Goal: Task Accomplishment & Management: Use online tool/utility

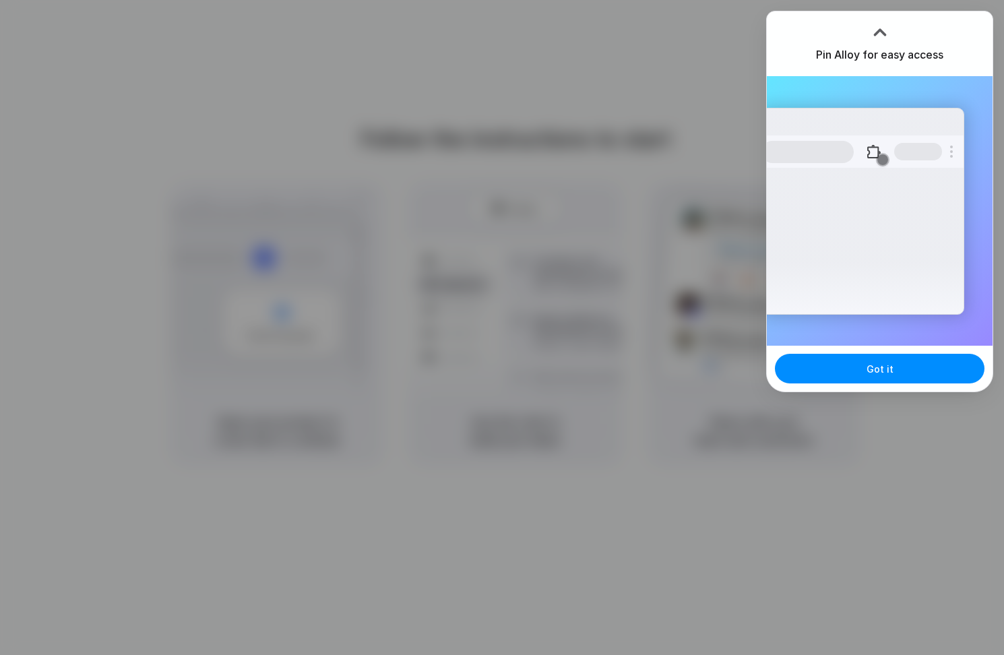
click at [160, 96] on div at bounding box center [502, 327] width 1004 height 655
click at [886, 365] on span "Got it" at bounding box center [880, 369] width 27 height 14
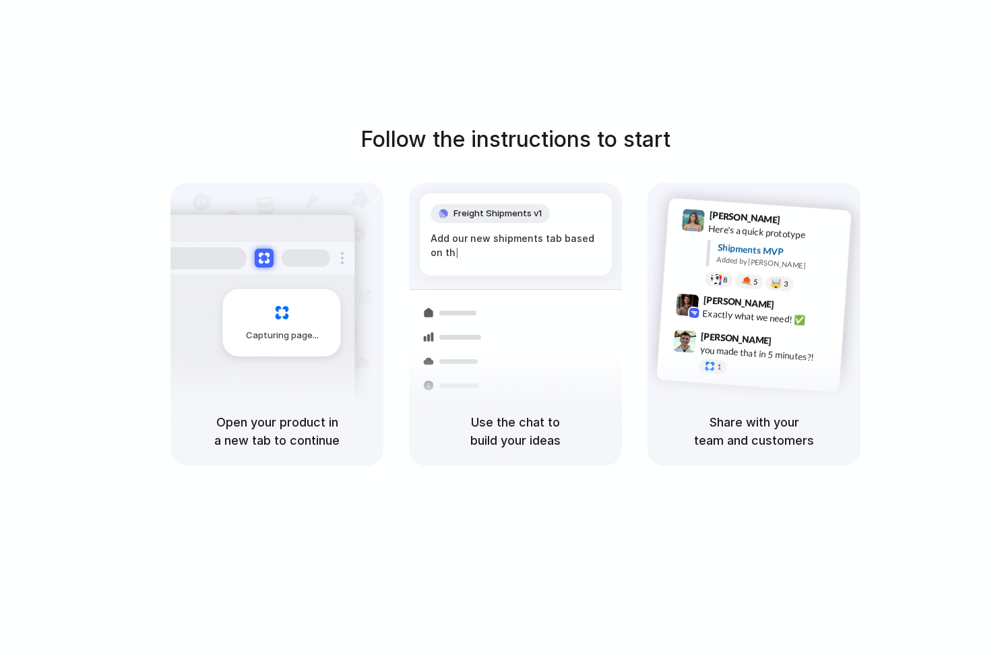
click at [224, 387] on div "Capturing page" at bounding box center [254, 317] width 204 height 207
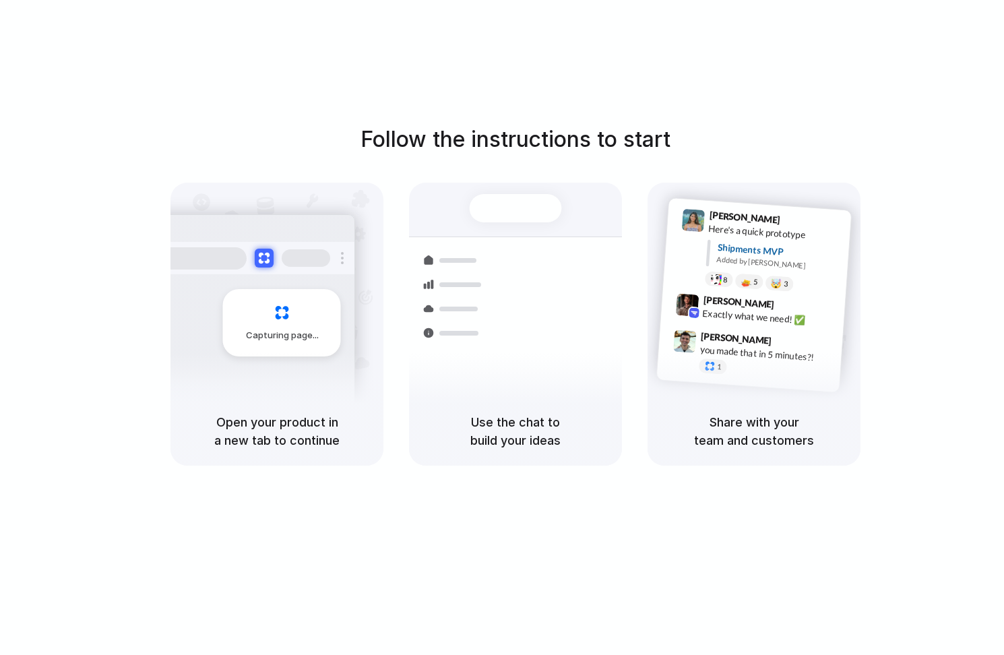
click at [522, 207] on div at bounding box center [516, 209] width 92 height 28
click at [501, 462] on div "Use the chat to build your ideas" at bounding box center [515, 431] width 213 height 69
click at [503, 431] on h5 "Use the chat to build your ideas" at bounding box center [515, 431] width 181 height 36
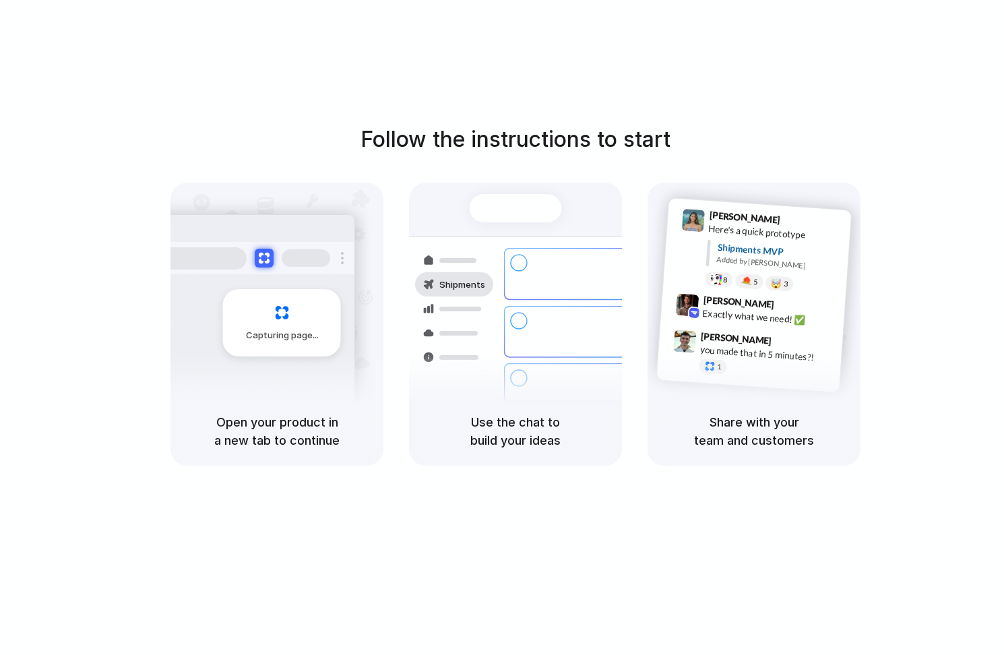
click at [774, 431] on h5 "Share with your team and customers" at bounding box center [754, 431] width 181 height 36
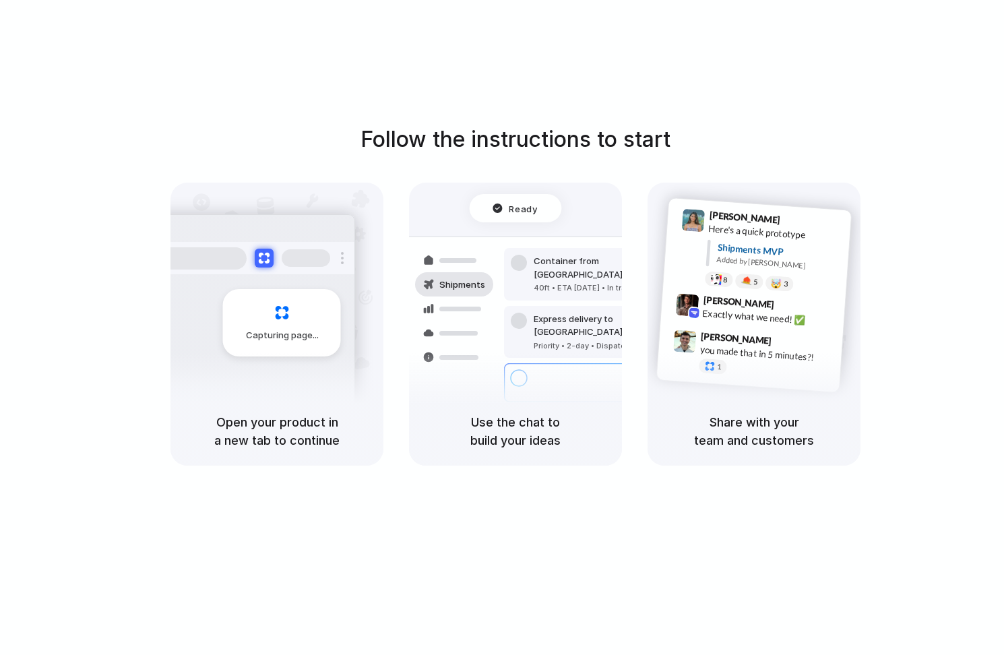
click at [798, 480] on div "Follow the instructions to start Capturing page Open your product in a new tab …" at bounding box center [515, 341] width 1031 height 682
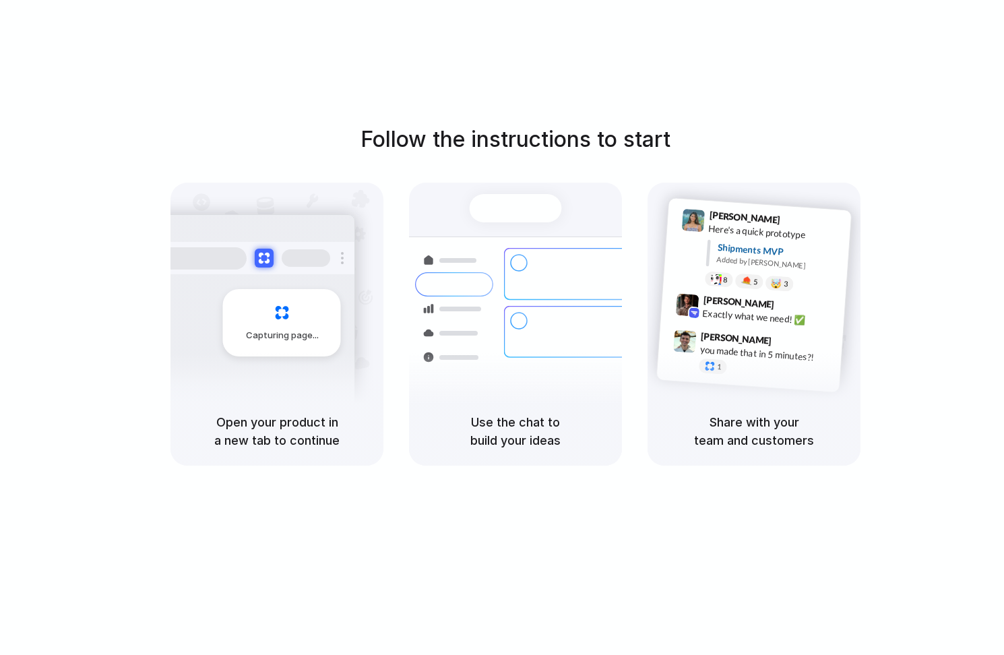
click at [524, 445] on h5 "Use the chat to build your ideas" at bounding box center [515, 431] width 181 height 36
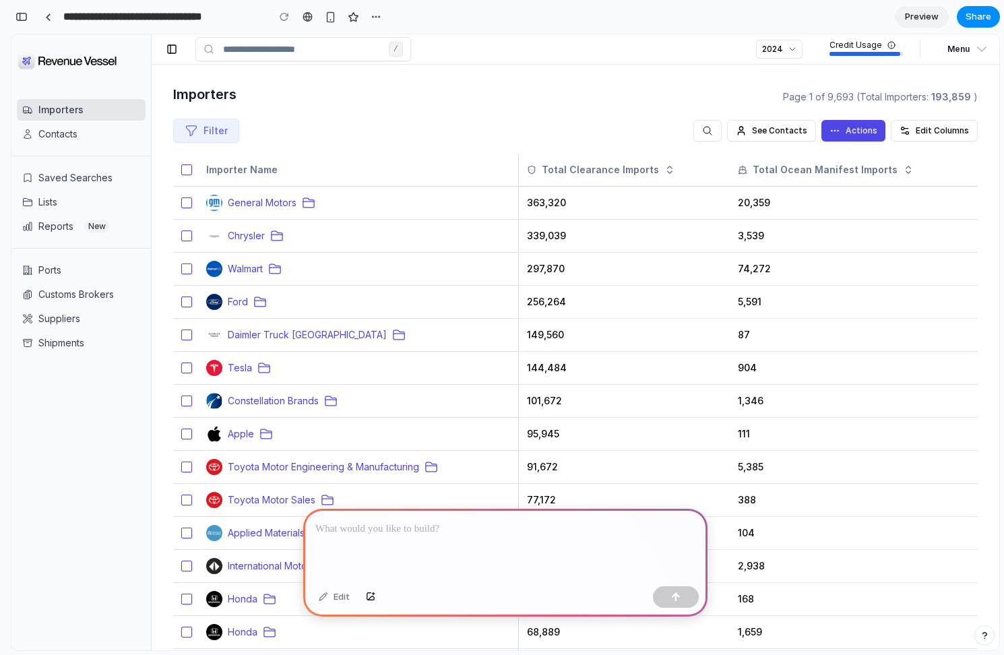
click at [443, 538] on div at bounding box center [505, 545] width 404 height 72
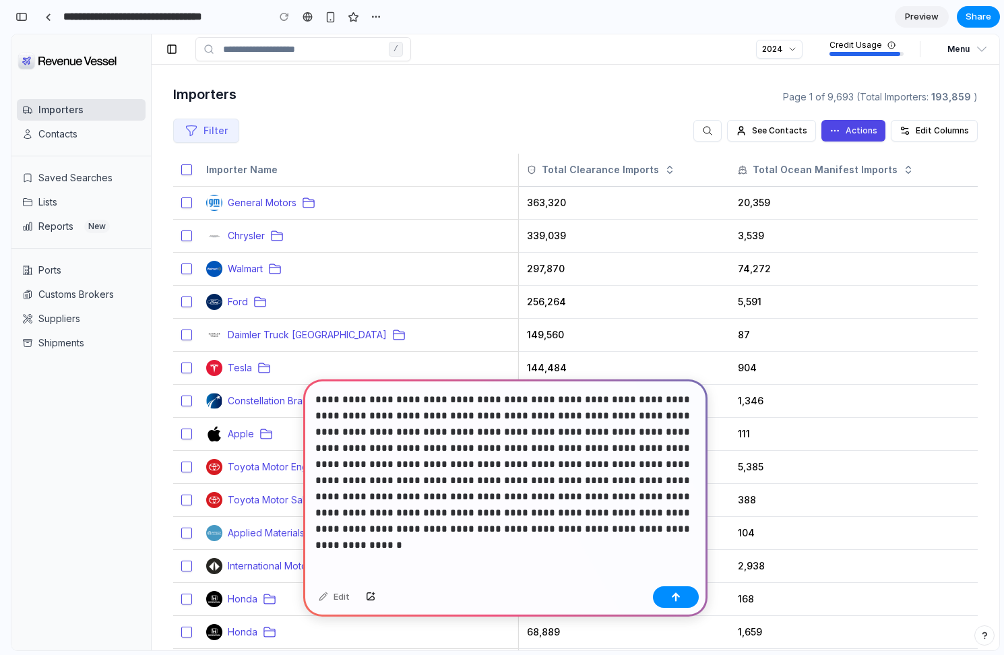
scroll to position [96, 0]
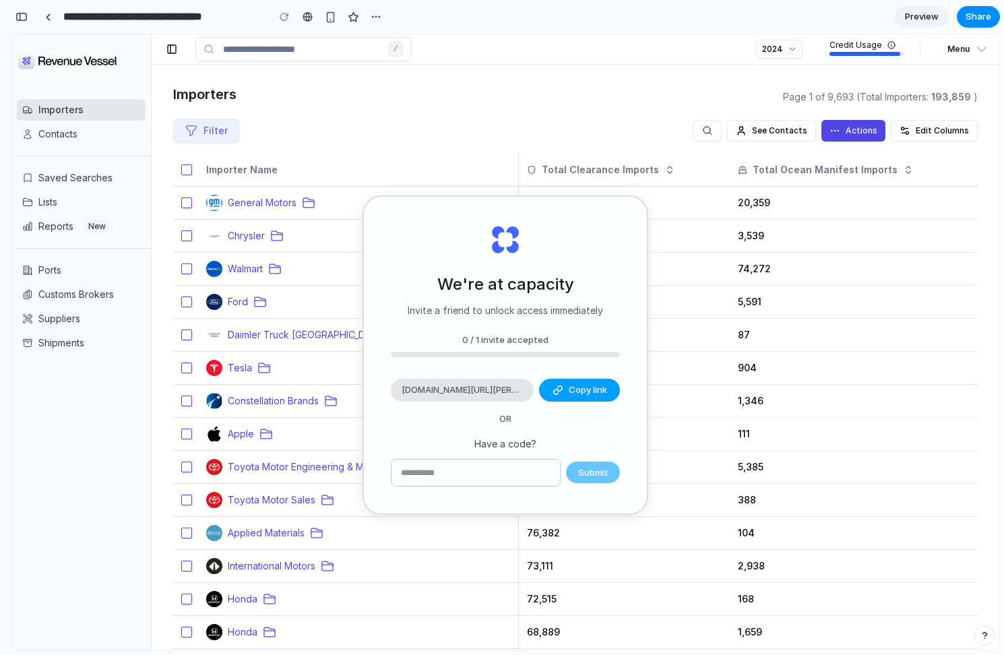
click at [572, 382] on button "Copy link" at bounding box center [579, 390] width 81 height 23
click at [459, 479] on input "text" at bounding box center [476, 473] width 168 height 27
click at [382, 13] on button "button" at bounding box center [376, 17] width 20 height 20
click at [441, 15] on div "Duplicate Delete" at bounding box center [502, 327] width 1004 height 655
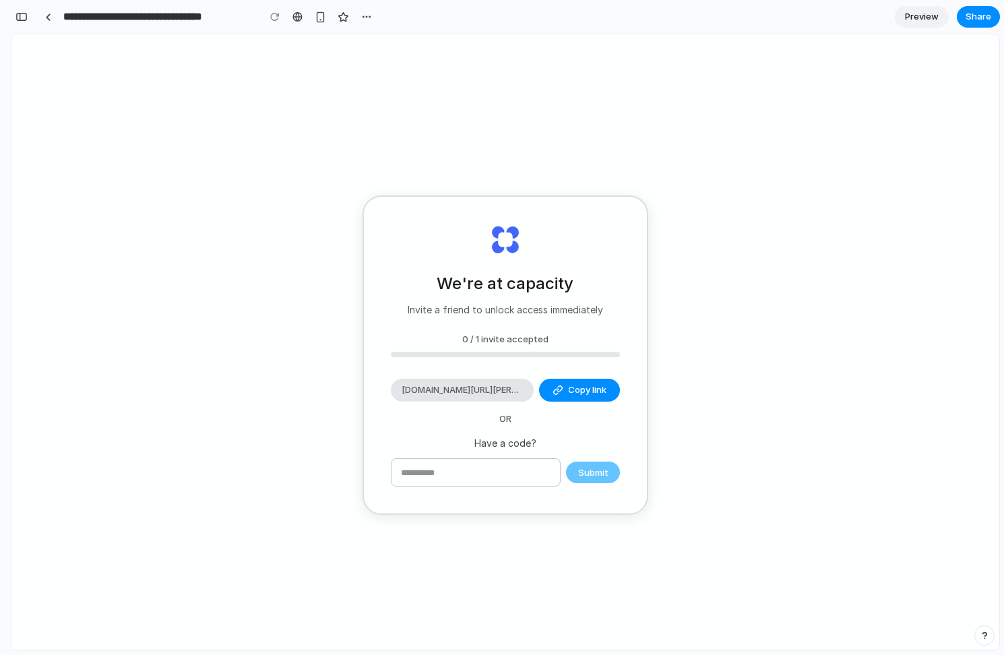
type input "**********"
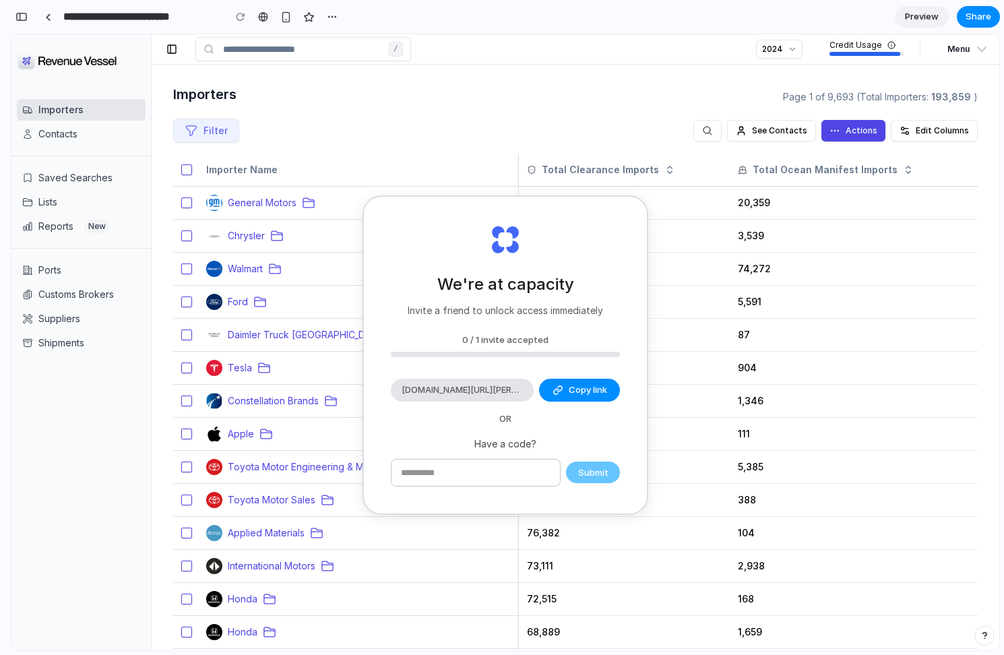
click at [523, 429] on div "We're at capacity Invite a friend to unlock access immediately 0 / 1 invite acc…" at bounding box center [505, 355] width 283 height 317
click at [442, 394] on span "[DOMAIN_NAME][URL][PERSON_NAME]" at bounding box center [462, 389] width 121 height 13
click at [487, 392] on span "[DOMAIN_NAME][URL][PERSON_NAME]" at bounding box center [462, 389] width 121 height 13
click at [572, 381] on button "Copy link" at bounding box center [579, 390] width 81 height 23
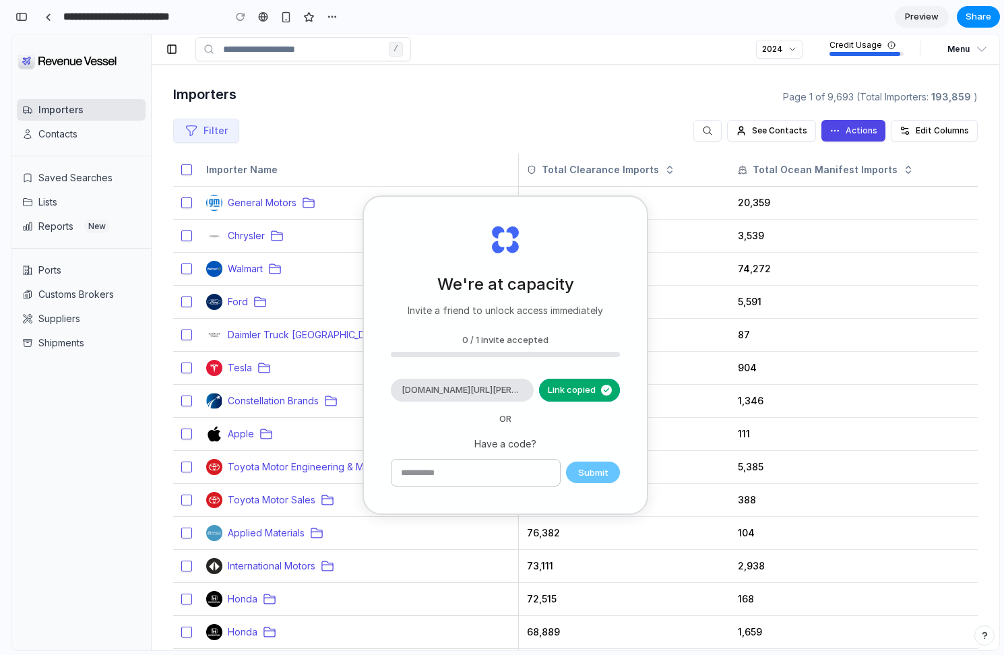
click at [550, 428] on div "We're at capacity Invite a friend to unlock access immediately 0 / 1 invite acc…" at bounding box center [505, 355] width 283 height 317
click at [508, 461] on input "text" at bounding box center [476, 473] width 168 height 27
click at [433, 460] on input "text" at bounding box center [476, 473] width 168 height 27
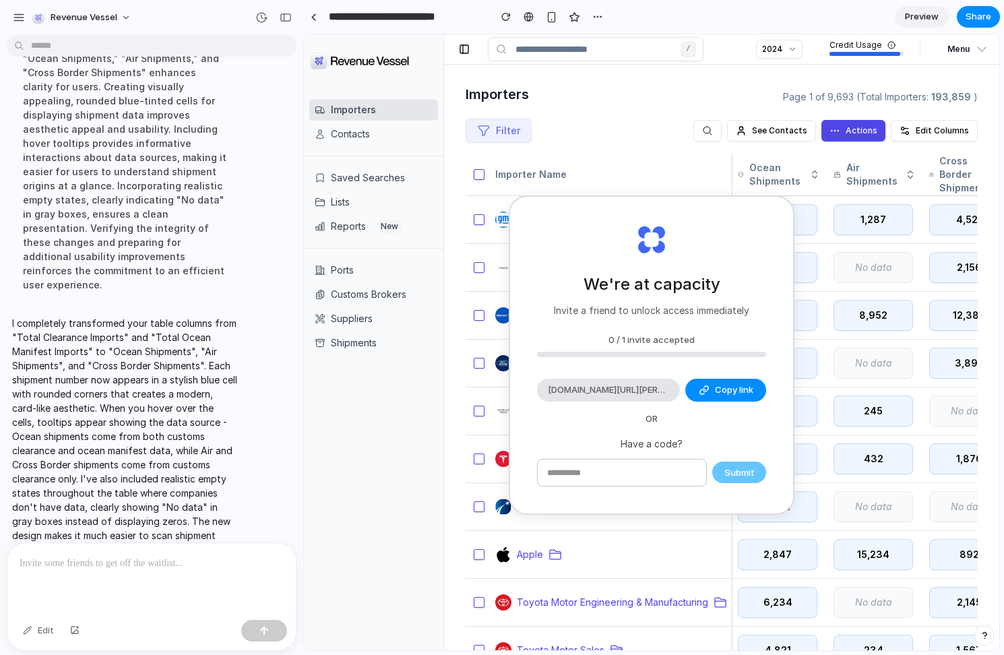
scroll to position [0, 0]
click at [583, 472] on input "text" at bounding box center [622, 473] width 168 height 27
paste input "********"
type input "********"
click at [745, 470] on span "Submit" at bounding box center [739, 472] width 30 height 13
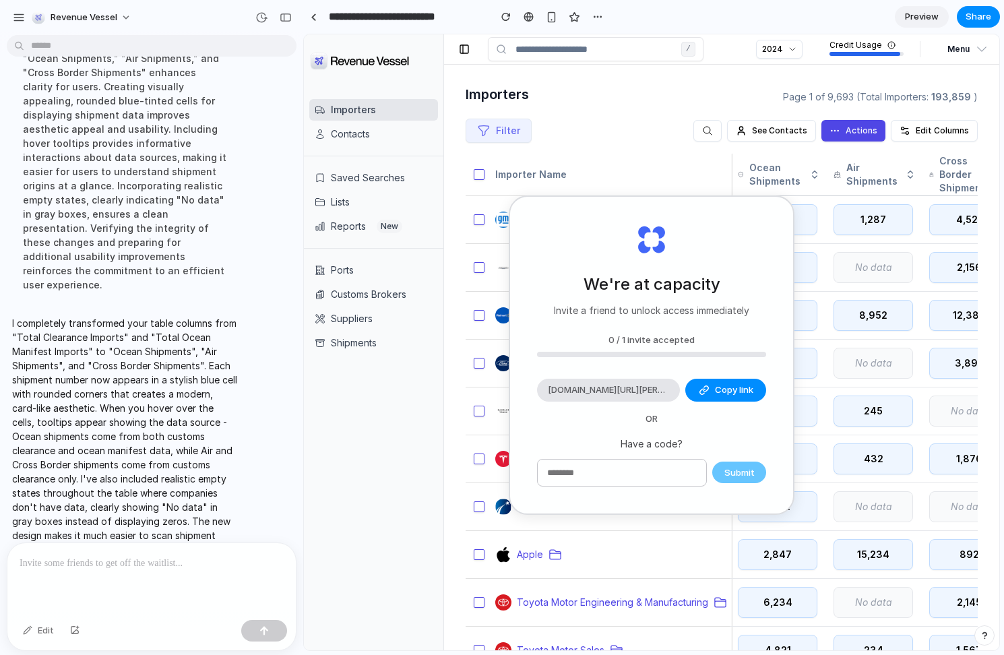
scroll to position [315, 0]
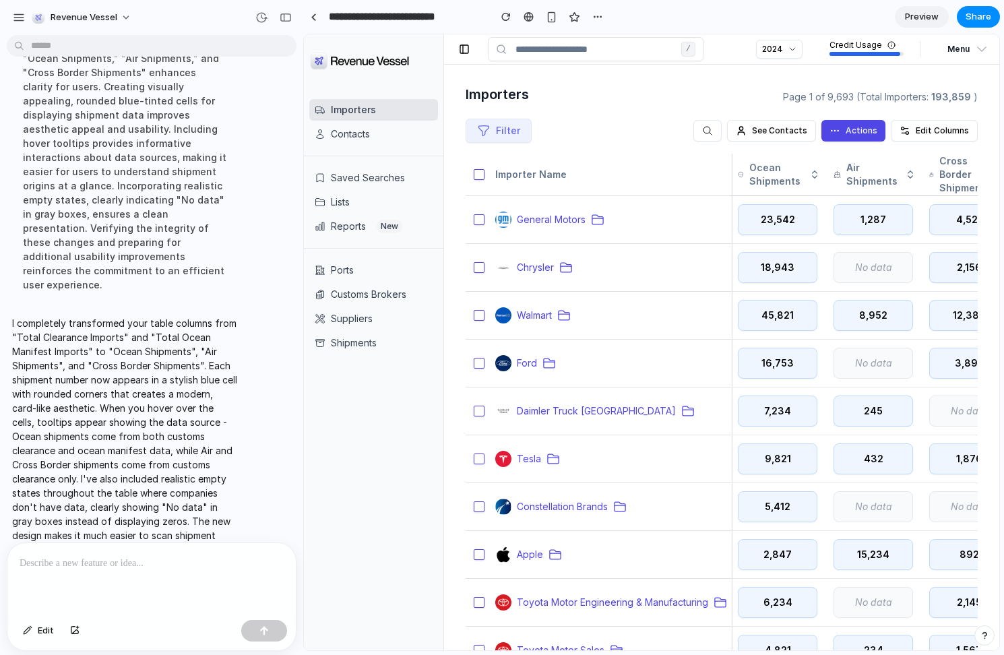
click at [127, 559] on p at bounding box center [152, 563] width 264 height 16
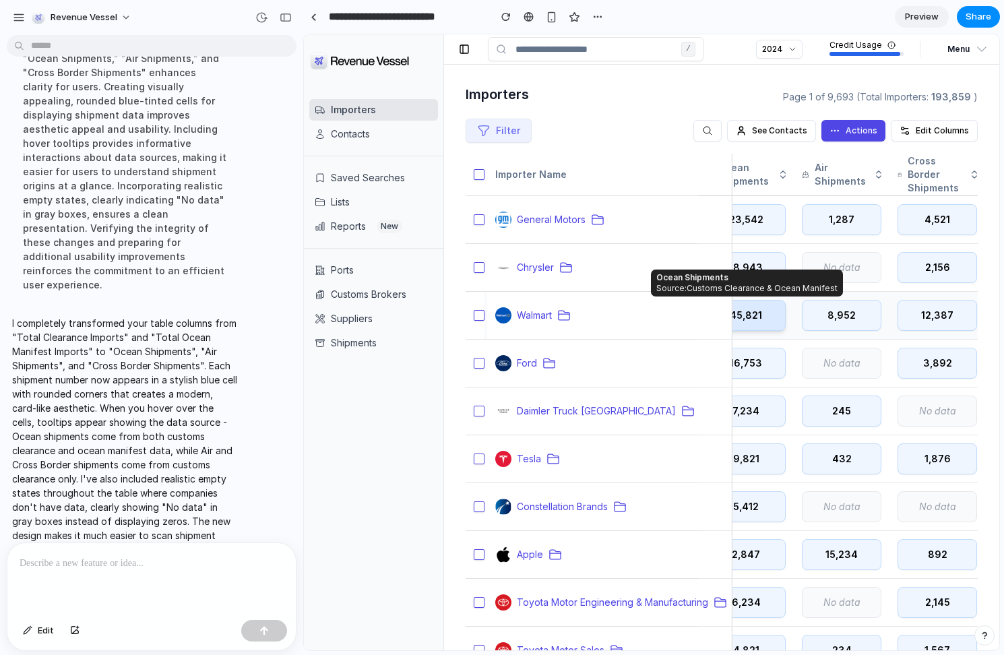
scroll to position [0, 0]
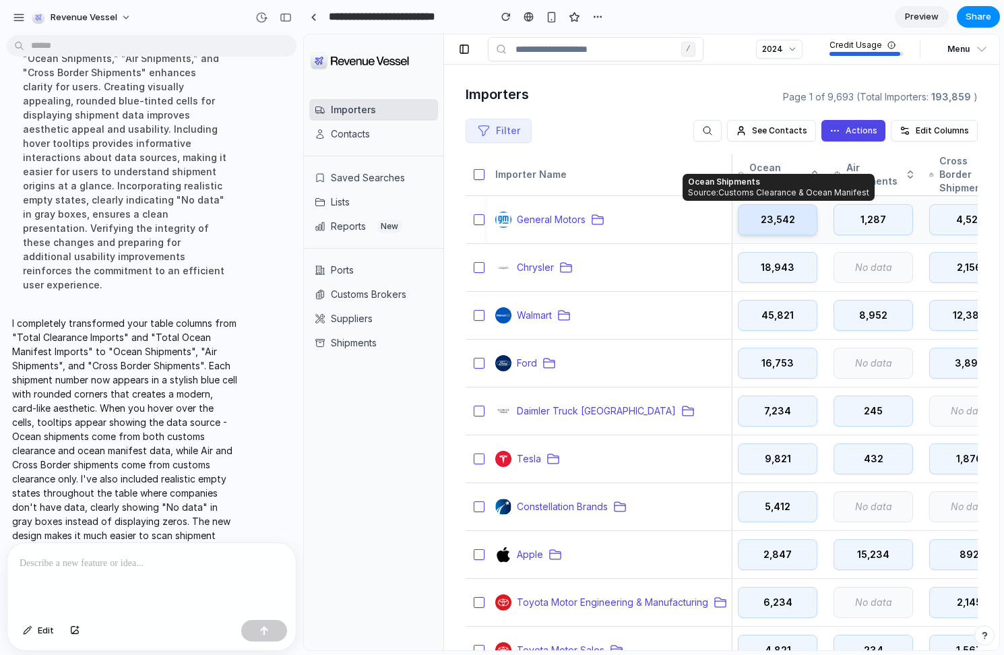
click at [774, 222] on span "23,542" at bounding box center [778, 219] width 34 height 13
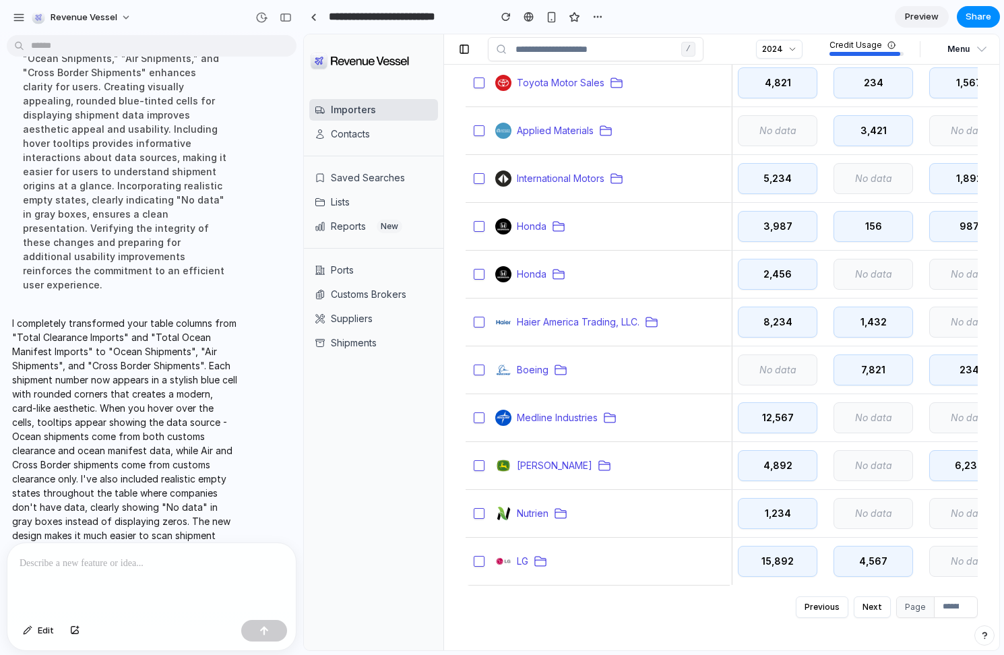
click at [163, 578] on div at bounding box center [151, 578] width 288 height 71
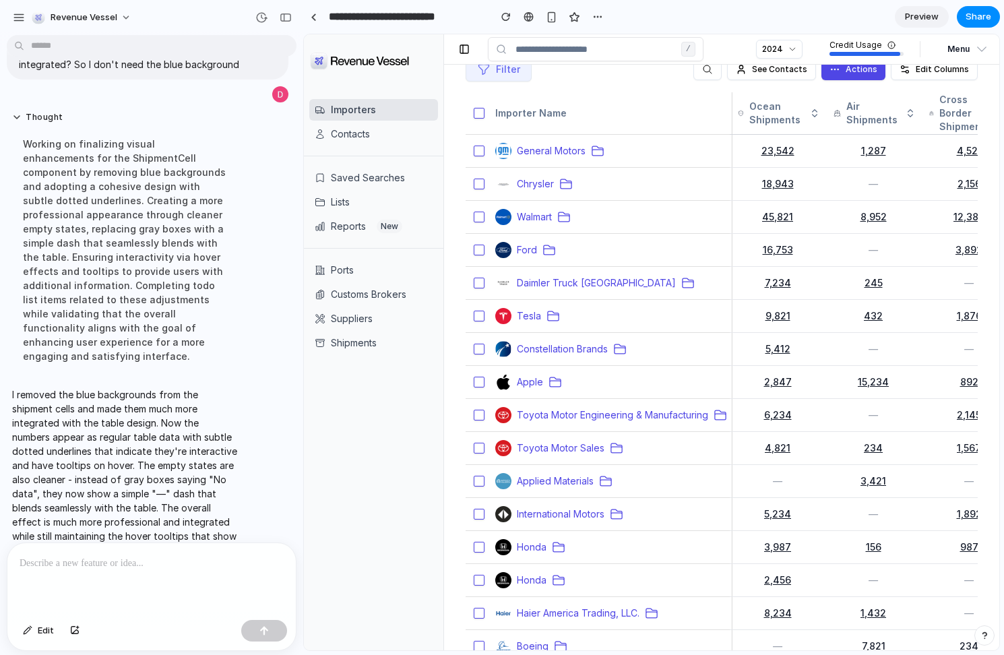
click at [112, 575] on div at bounding box center [151, 578] width 288 height 71
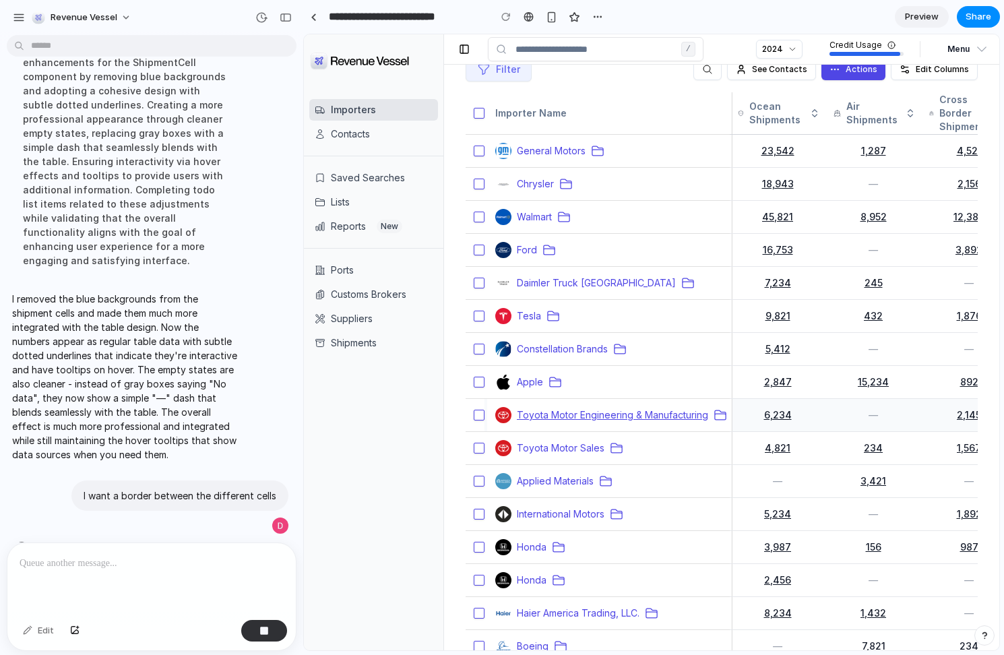
click at [550, 414] on span "Toyota Motor Engineering & Manufacturing" at bounding box center [612, 414] width 191 height 13
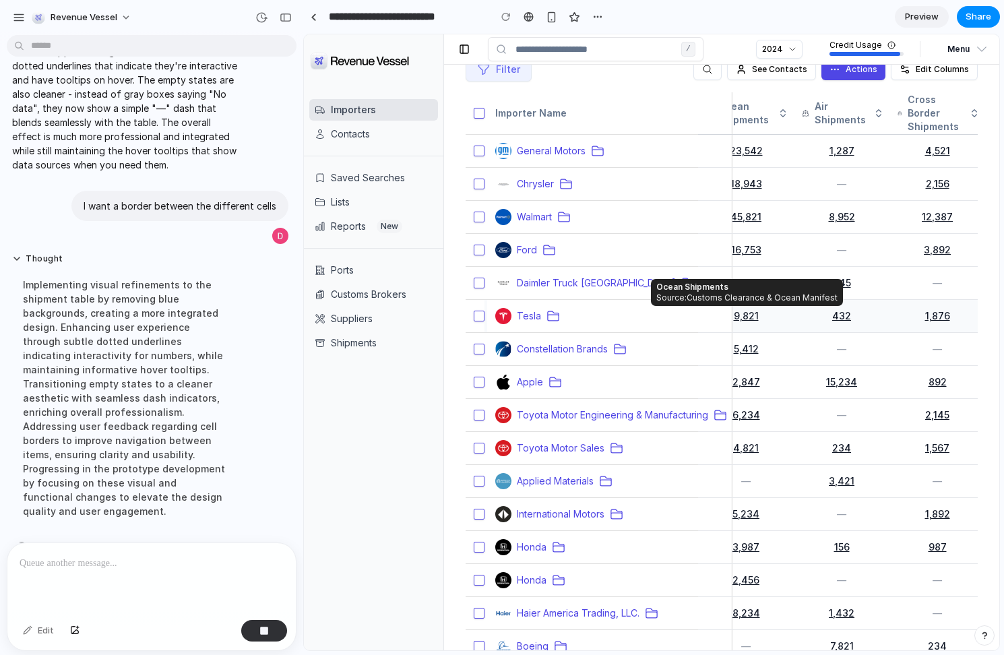
scroll to position [0, 0]
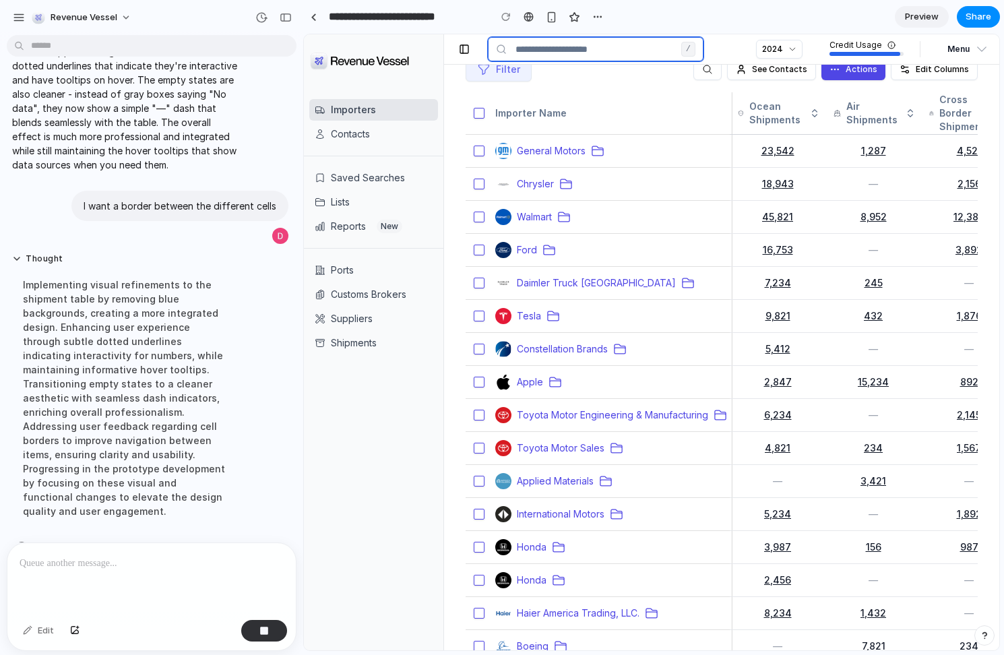
click at [560, 42] on input at bounding box center [596, 49] width 216 height 24
click at [563, 73] on div "Filter See Contacts Actions Edit Columns" at bounding box center [722, 69] width 512 height 46
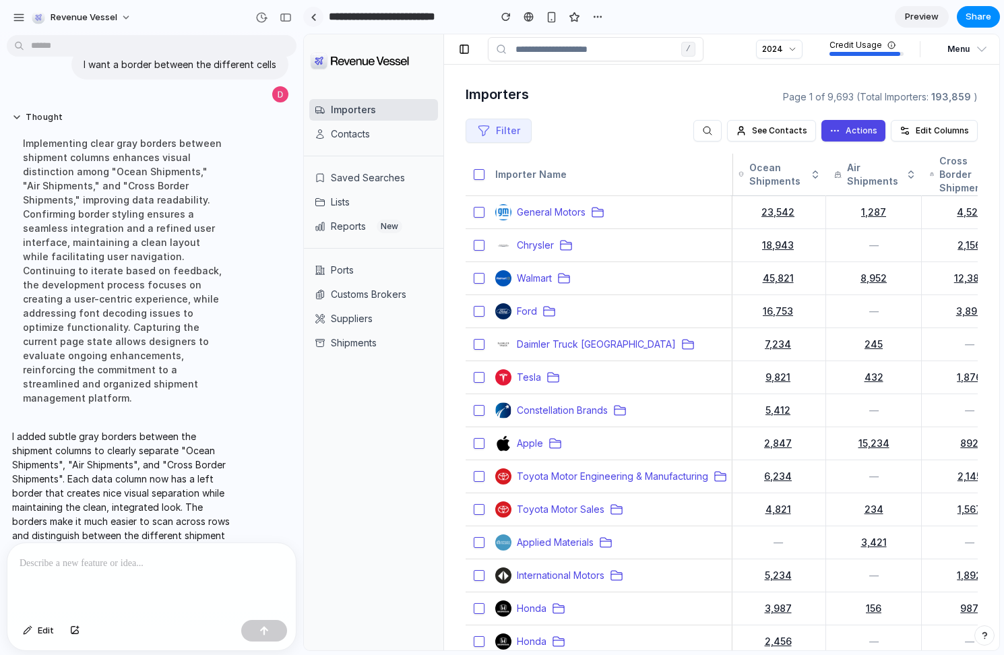
click at [313, 11] on link at bounding box center [313, 17] width 20 height 20
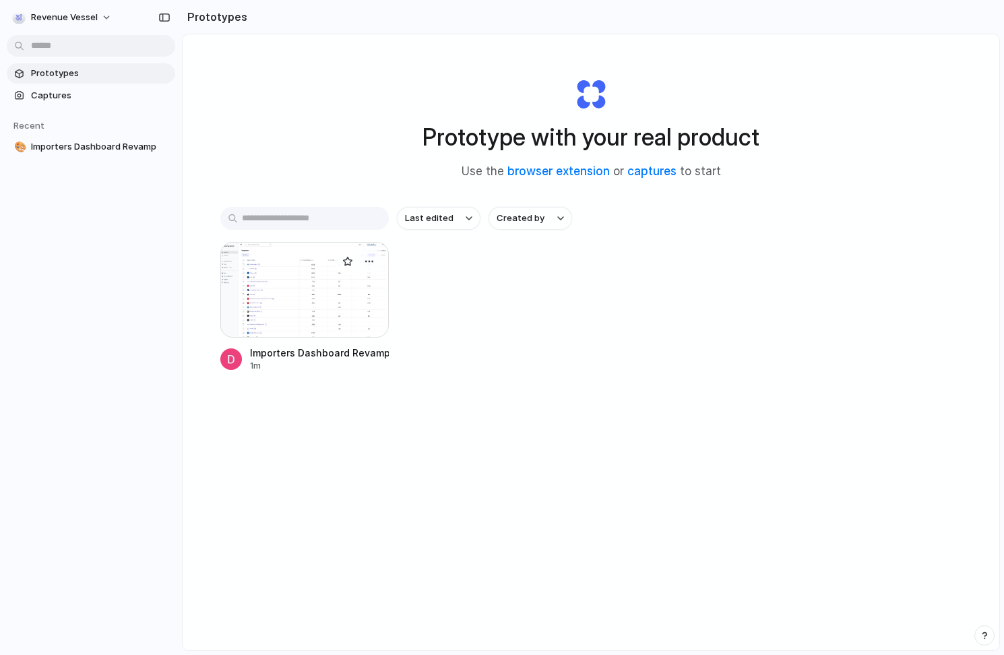
click at [316, 313] on div at bounding box center [304, 290] width 168 height 96
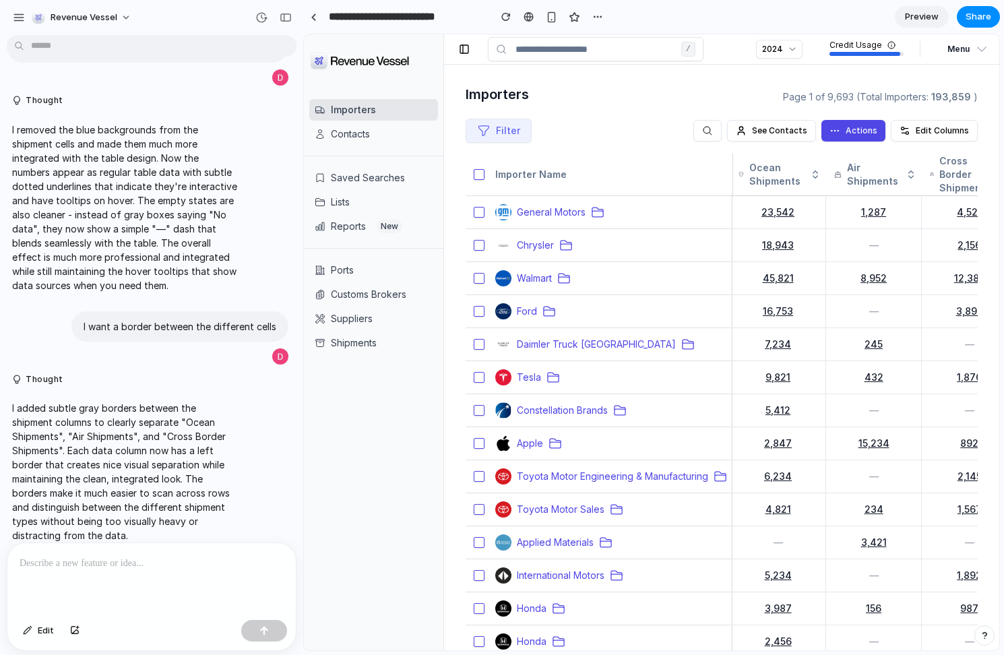
click at [906, 23] on link "Preview" at bounding box center [922, 17] width 54 height 22
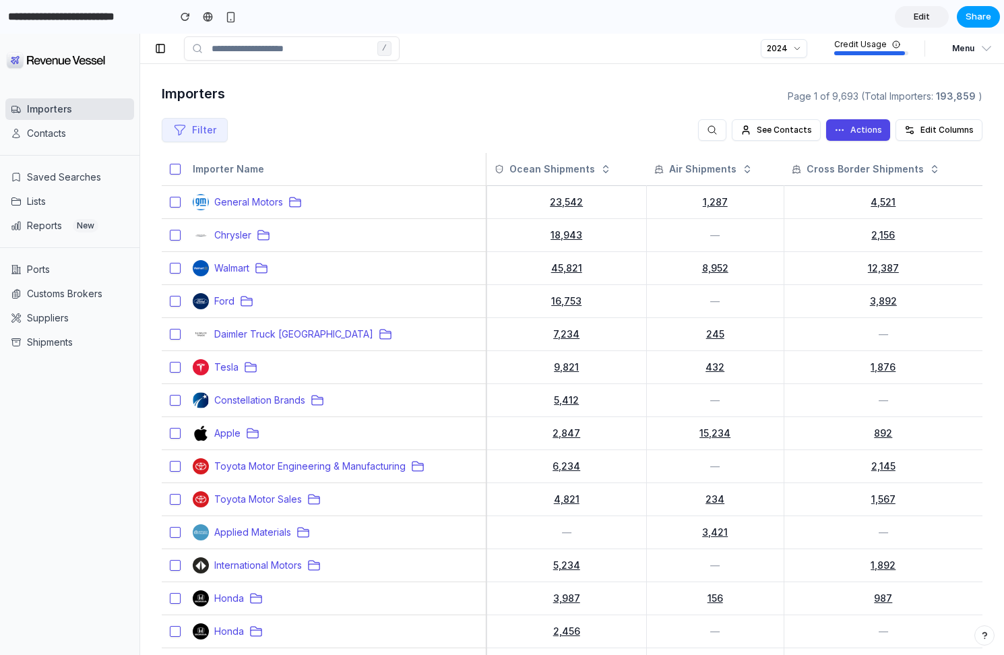
click at [974, 8] on button "Share" at bounding box center [978, 17] width 43 height 22
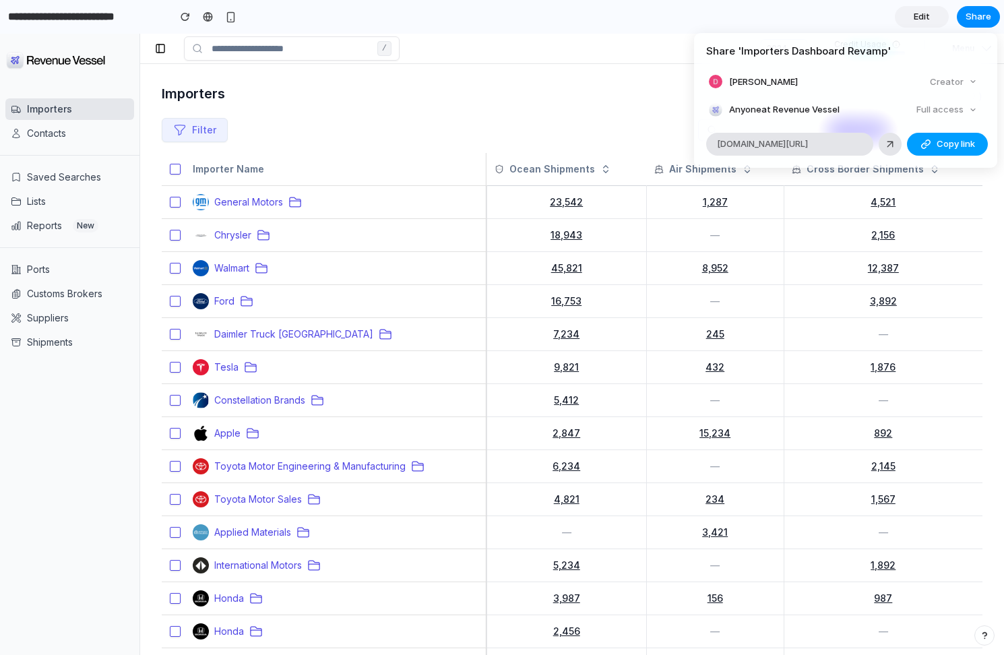
click at [946, 142] on span "Copy link" at bounding box center [956, 143] width 38 height 13
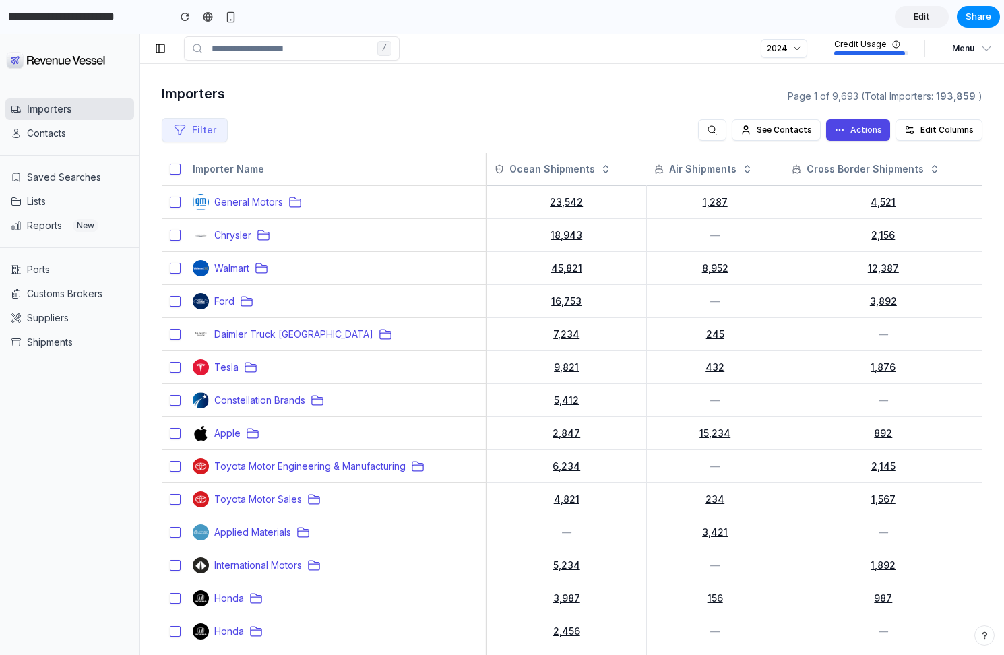
click at [603, 96] on div "Share ' Importers Dashboard Revamp ' Danny Keller Creator Anyone at Revenue Ves…" at bounding box center [502, 327] width 1004 height 655
click at [850, 132] on button "Actions" at bounding box center [858, 130] width 64 height 22
click at [622, 99] on div "Importers Page 1 of 9,693 (Total Importers: 193,859 )" at bounding box center [572, 97] width 821 height 22
click at [935, 15] on link "Edit" at bounding box center [922, 17] width 54 height 22
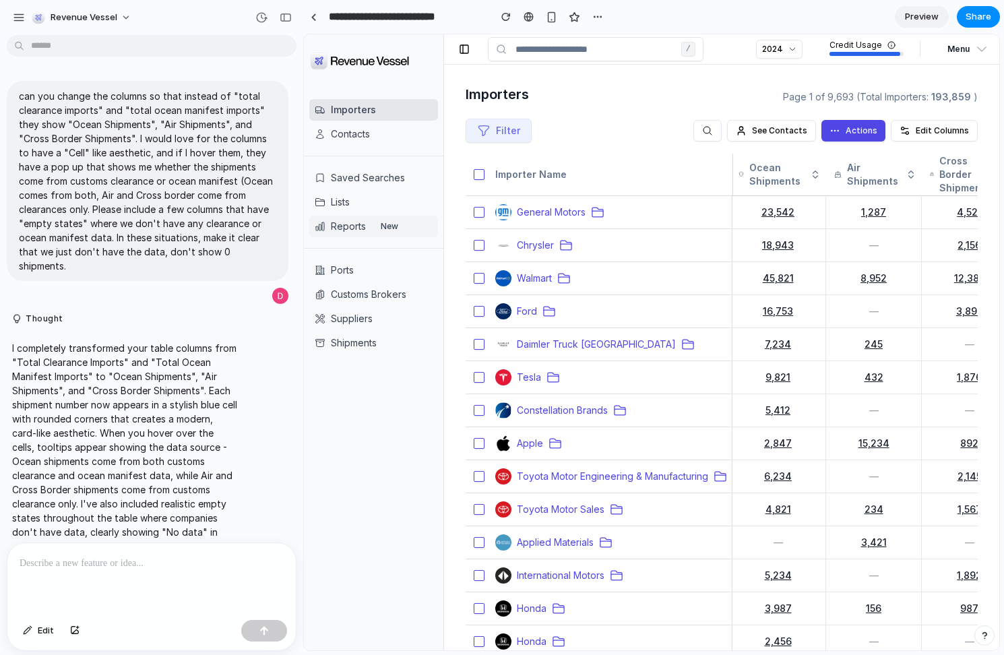
scroll to position [596, 0]
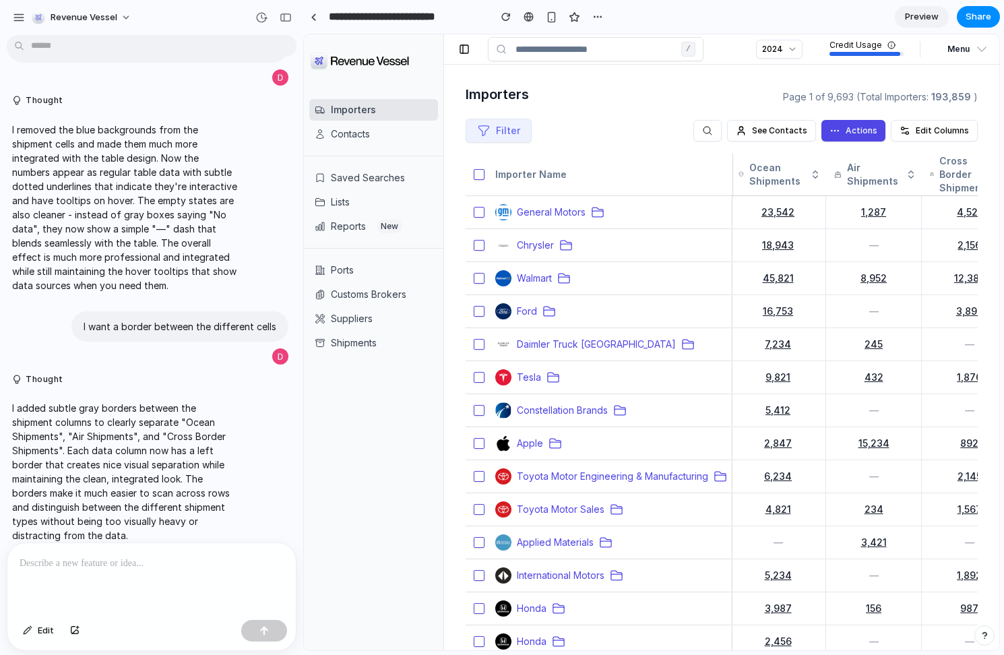
click at [96, 573] on div at bounding box center [151, 578] width 288 height 71
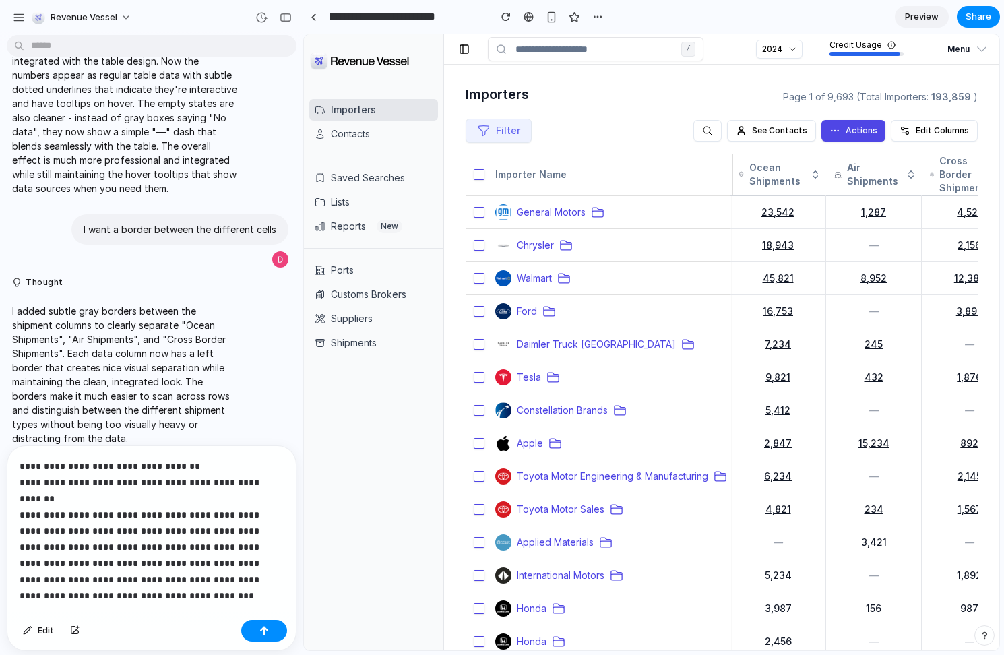
scroll to position [710, 0]
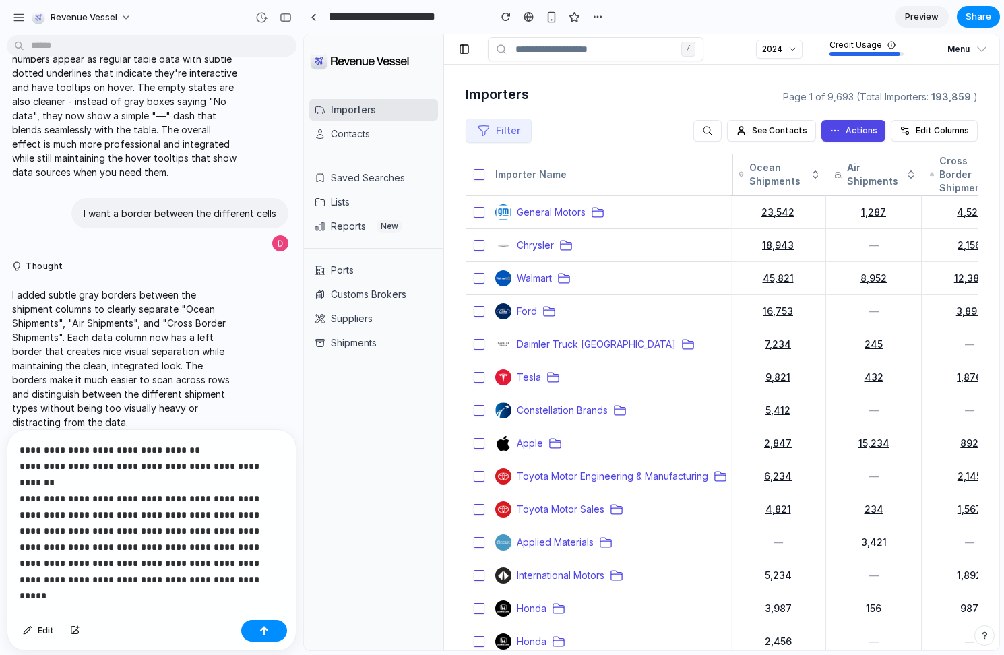
click at [214, 544] on p "**********" at bounding box center [152, 506] width 264 height 129
click at [167, 558] on p "**********" at bounding box center [152, 506] width 264 height 129
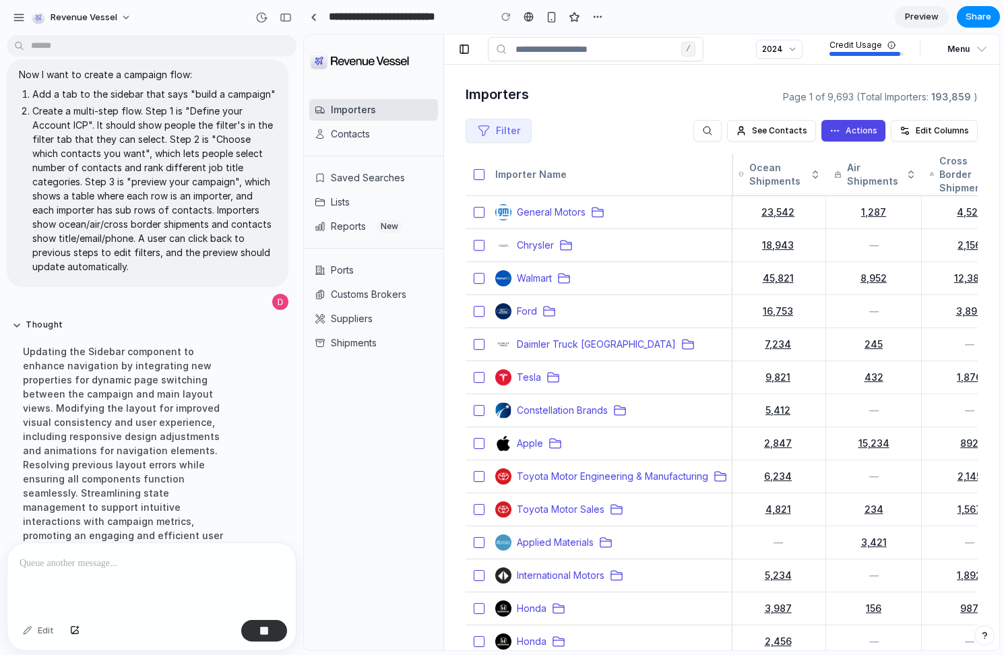
scroll to position [1082, 0]
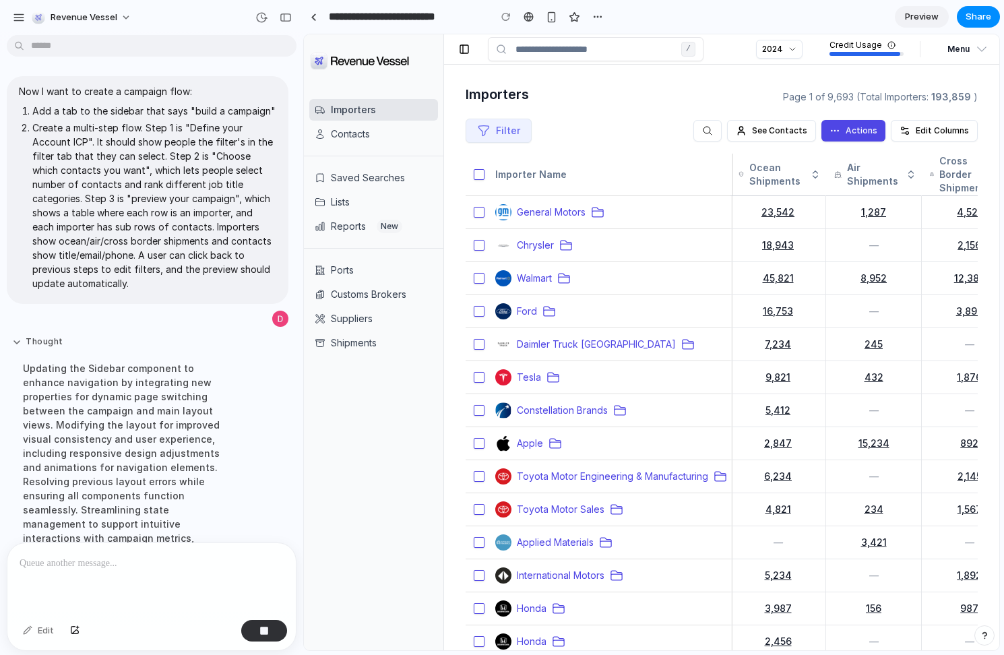
click at [24, 336] on button "Thought" at bounding box center [124, 341] width 225 height 11
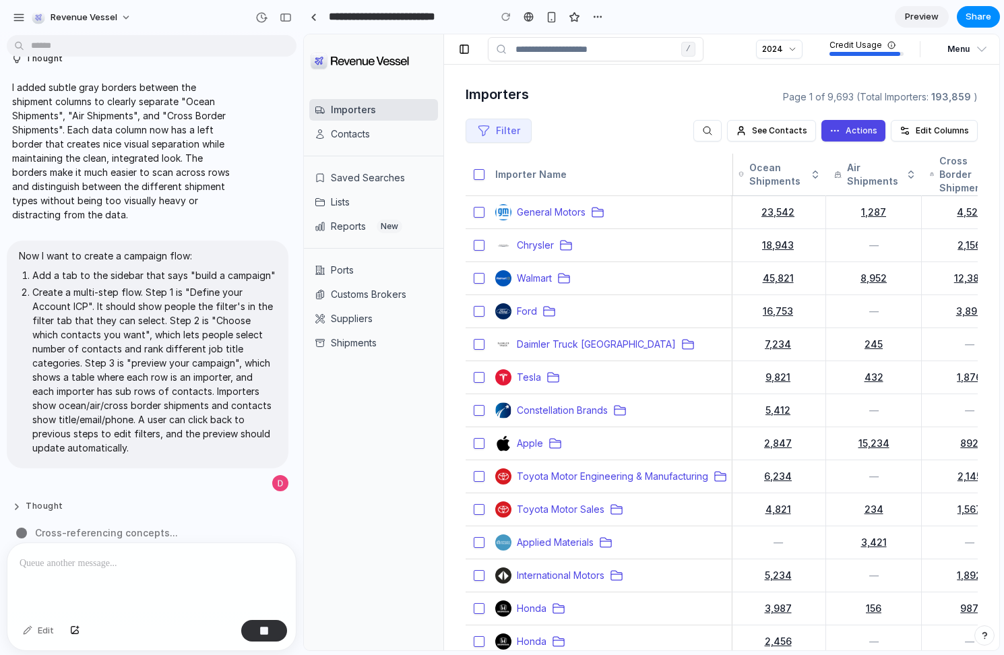
click at [42, 501] on button "Thought" at bounding box center [124, 506] width 225 height 11
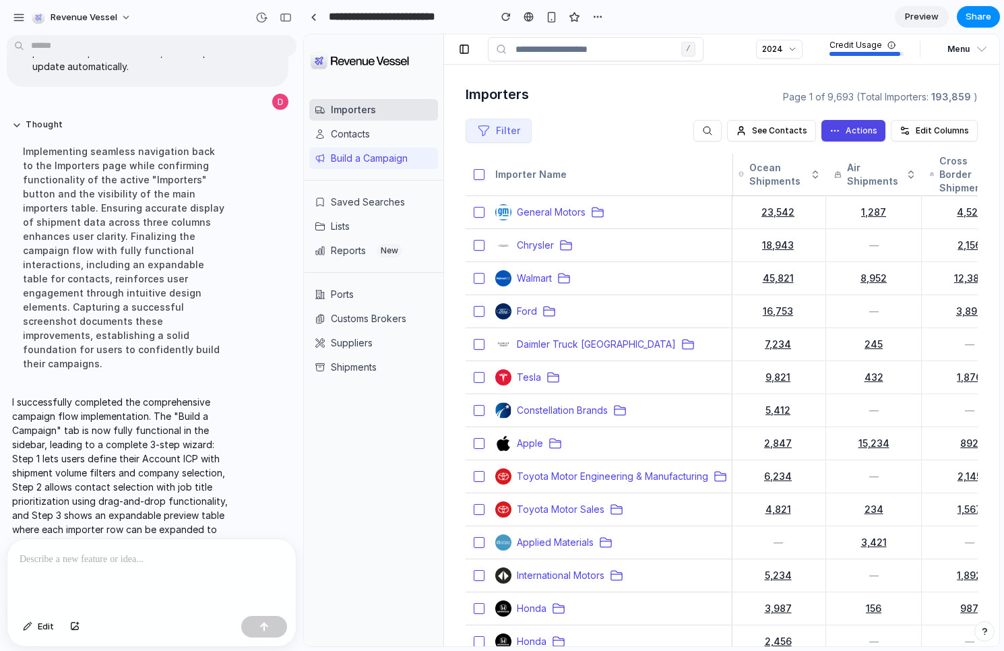
scroll to position [1353, 0]
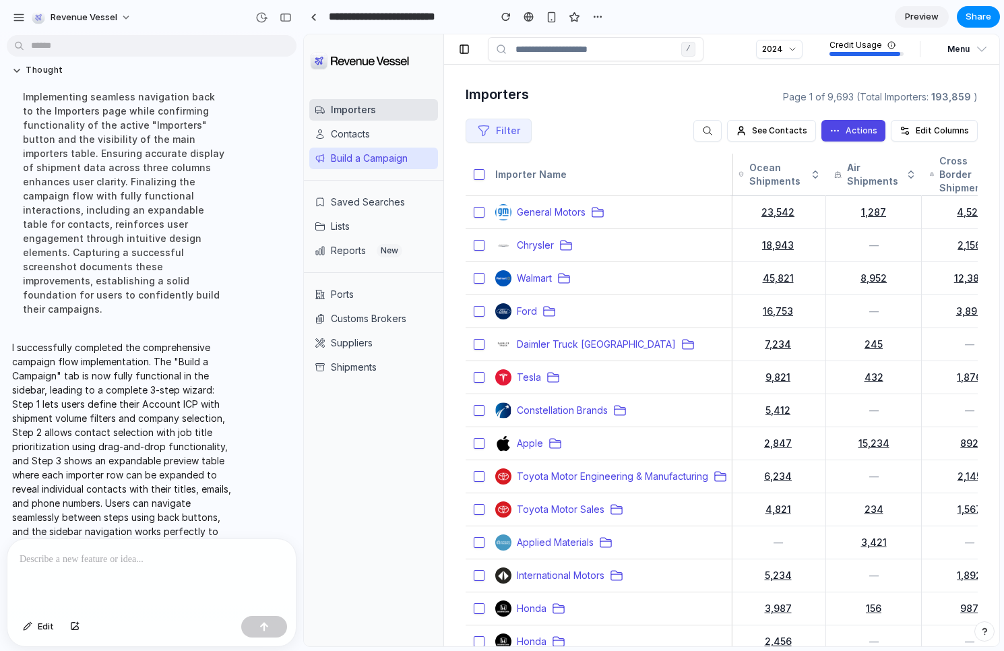
click at [359, 160] on button "Build a Campaign" at bounding box center [373, 159] width 129 height 22
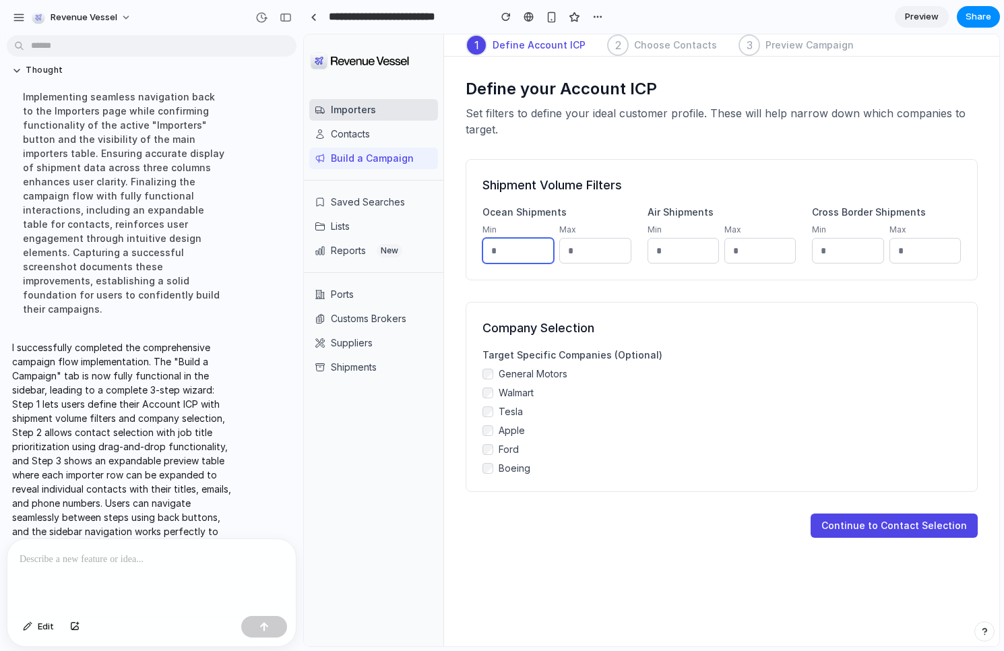
drag, startPoint x: 509, startPoint y: 251, endPoint x: 469, endPoint y: 249, distance: 39.8
click at [469, 249] on div "Shipment Volume Filters Ocean Shipments Min Max Air Shipments Min Max Cross Bor…" at bounding box center [722, 219] width 512 height 121
type input "***"
click at [583, 256] on input "number" at bounding box center [594, 251] width 71 height 26
type input "****"
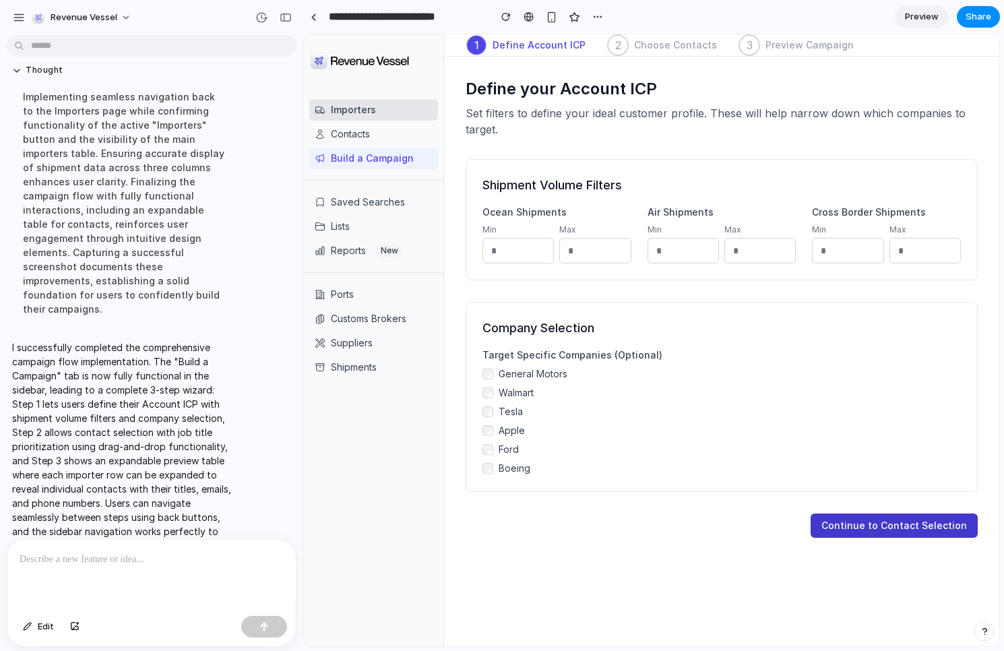
click at [871, 526] on button "Continue to Contact Selection" at bounding box center [894, 525] width 167 height 24
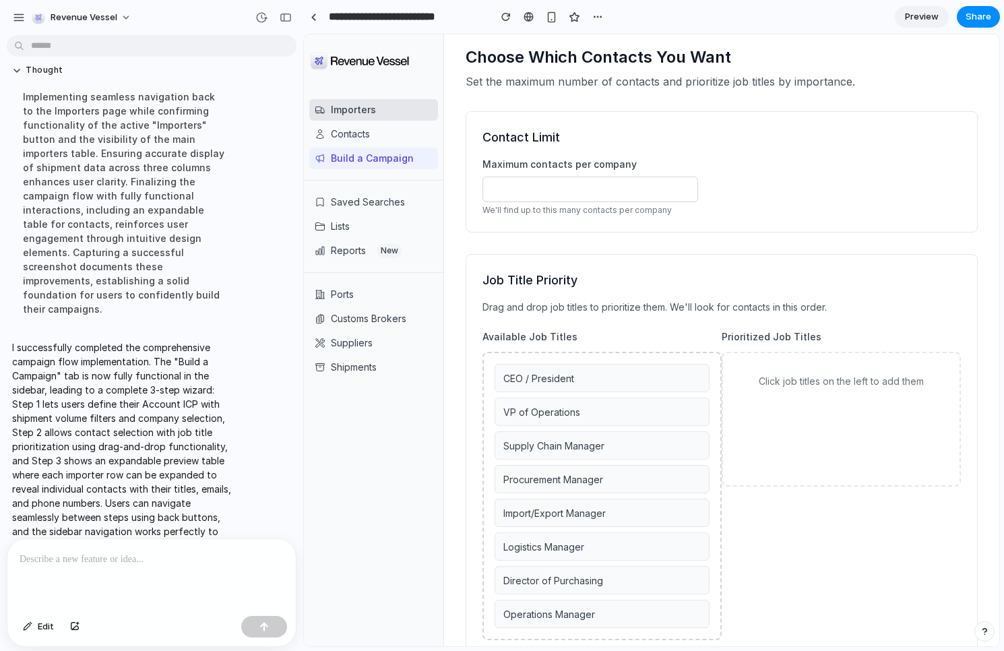
scroll to position [38, 0]
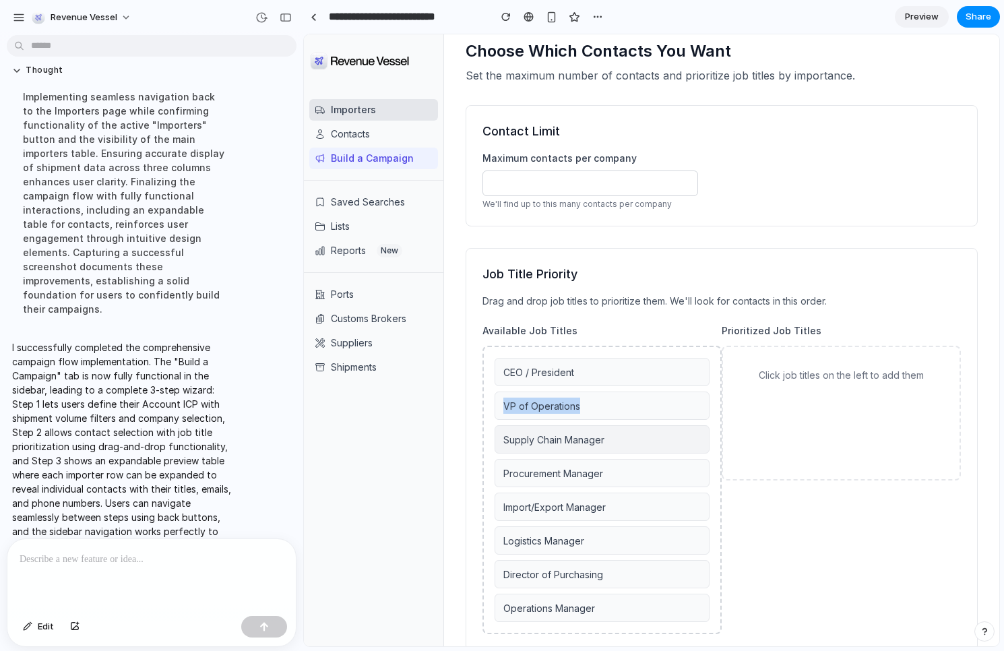
drag, startPoint x: 618, startPoint y: 367, endPoint x: 617, endPoint y: 427, distance: 60.7
click at [617, 427] on div "CEO / President VP of Operations Supply Chain Manager Procurement Manager Impor…" at bounding box center [601, 490] width 239 height 288
click at [616, 427] on div "Supply Chain Manager" at bounding box center [602, 439] width 215 height 28
click at [616, 411] on div "VP of Operations" at bounding box center [602, 406] width 215 height 28
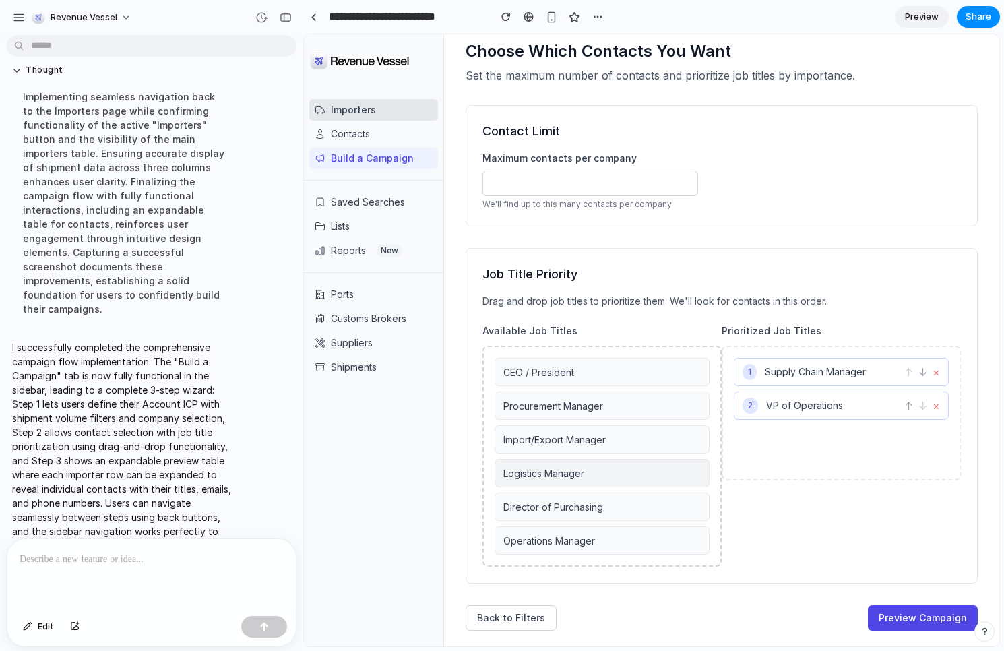
click at [591, 475] on div "Logistics Manager" at bounding box center [602, 473] width 215 height 28
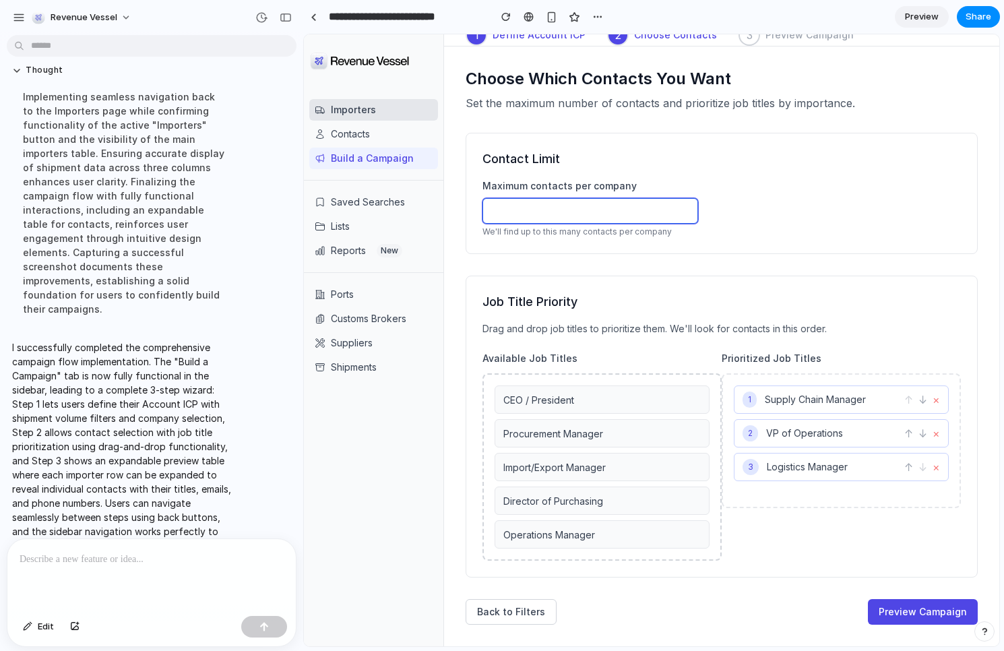
drag, startPoint x: 521, startPoint y: 211, endPoint x: 458, endPoint y: 204, distance: 63.0
click at [458, 204] on div "Choose Which Contacts You Want Set the maximum number of contacts and prioritiz…" at bounding box center [721, 346] width 555 height 600
type input "*"
click at [623, 247] on div "Contact Limit Maximum contacts per company * We'll find up to this many contact…" at bounding box center [722, 193] width 512 height 121
click at [906, 609] on button "Preview Campaign" at bounding box center [923, 612] width 110 height 26
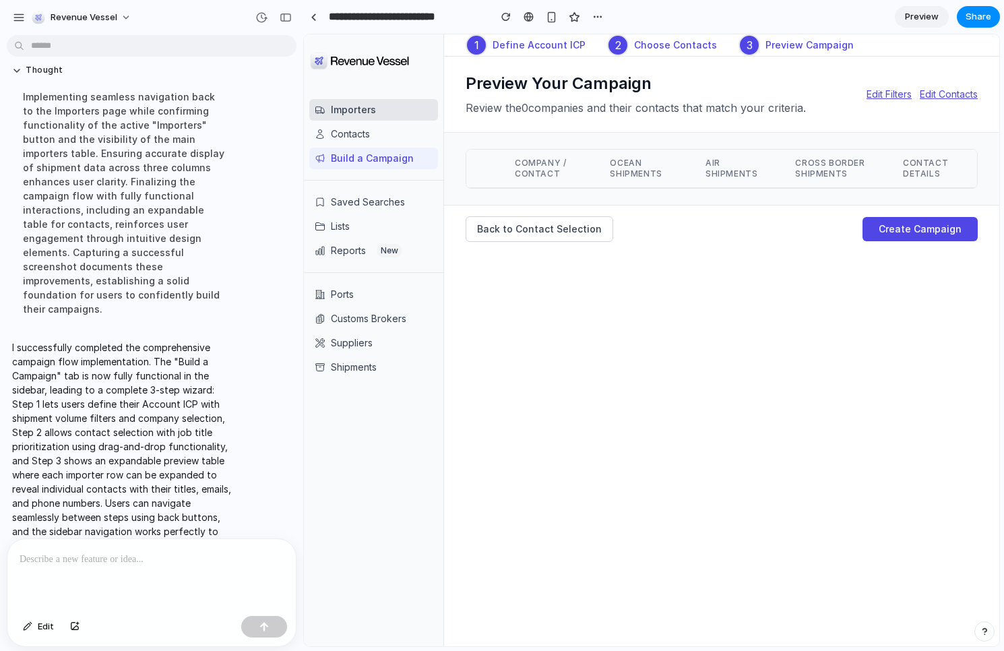
scroll to position [0, 0]
click at [550, 225] on button "Back to Contact Selection" at bounding box center [540, 229] width 148 height 26
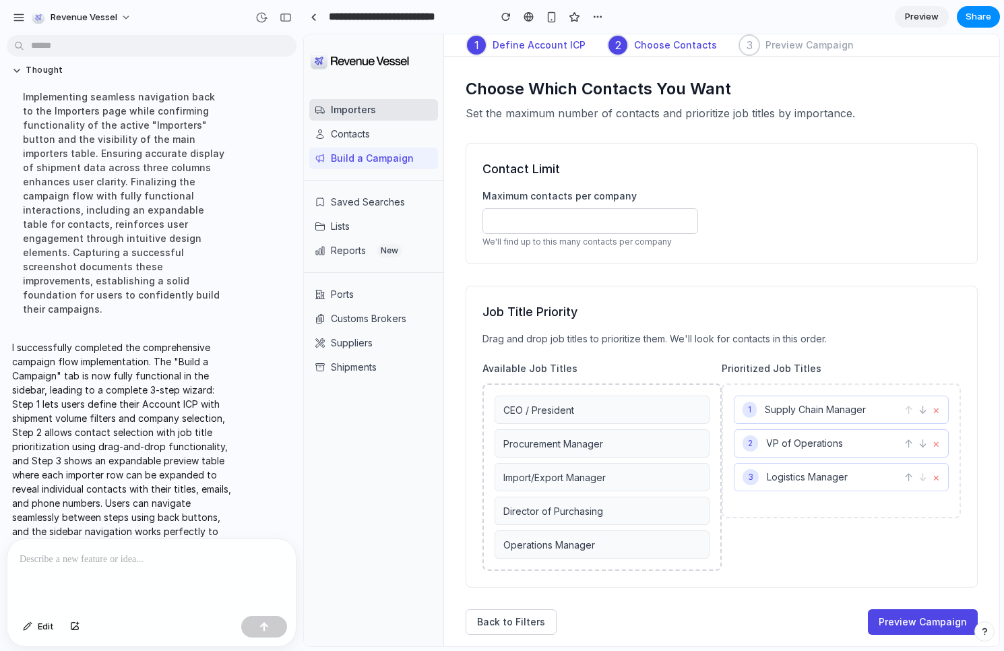
click at [505, 650] on div "**********" at bounding box center [653, 325] width 701 height 651
click at [511, 629] on button "Back to Filters" at bounding box center [511, 622] width 91 height 26
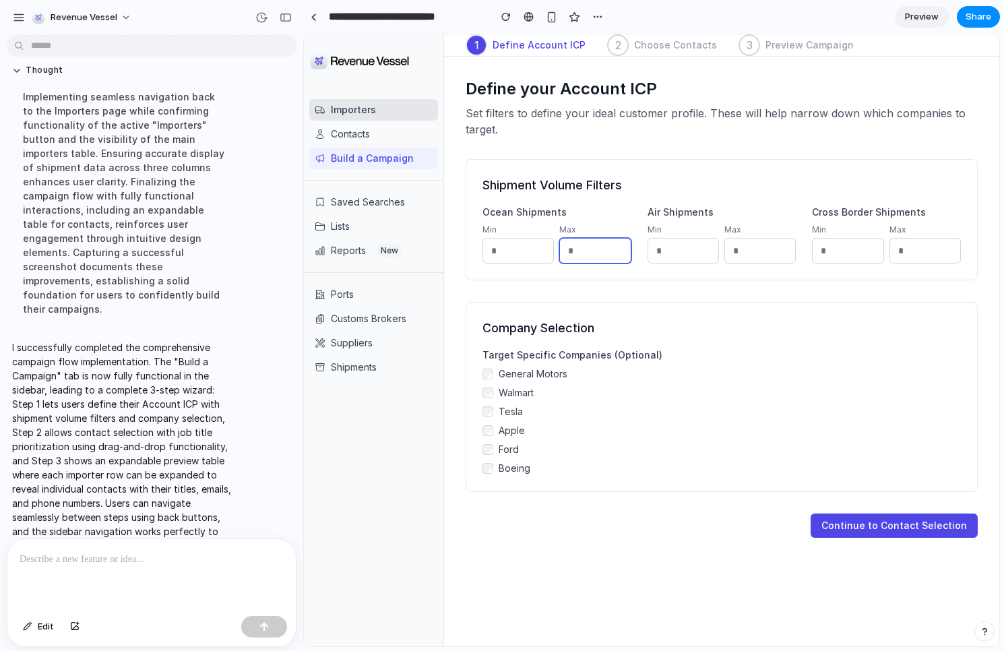
drag, startPoint x: 596, startPoint y: 251, endPoint x: 512, endPoint y: 243, distance: 84.0
click at [513, 243] on div "Min *** Max ****" at bounding box center [556, 243] width 149 height 39
click at [861, 519] on button "Continue to Contact Selection" at bounding box center [894, 525] width 167 height 24
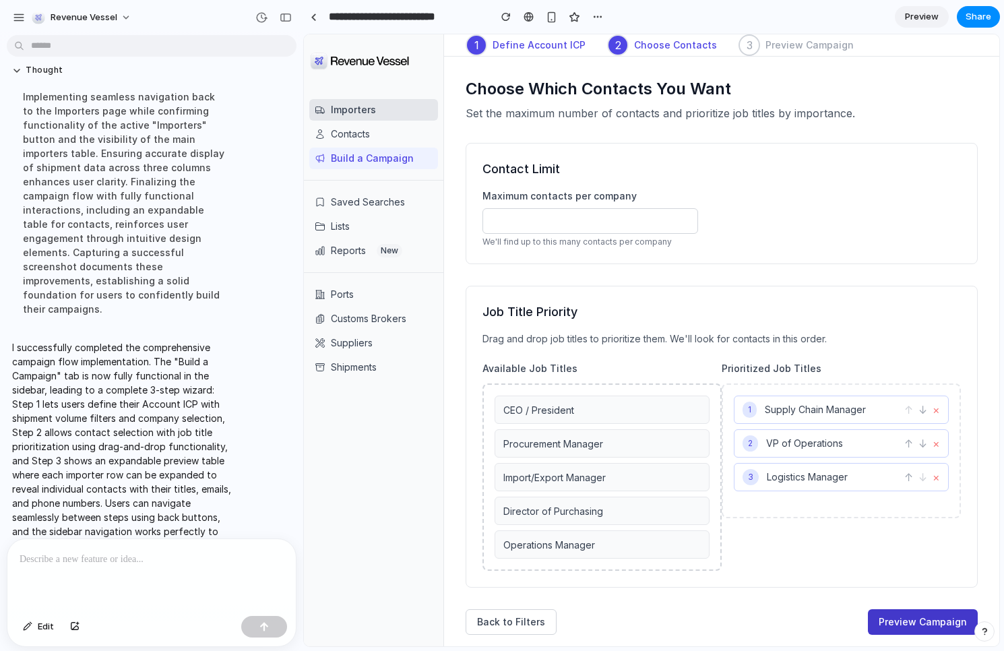
click at [902, 626] on button "Preview Campaign" at bounding box center [923, 622] width 110 height 26
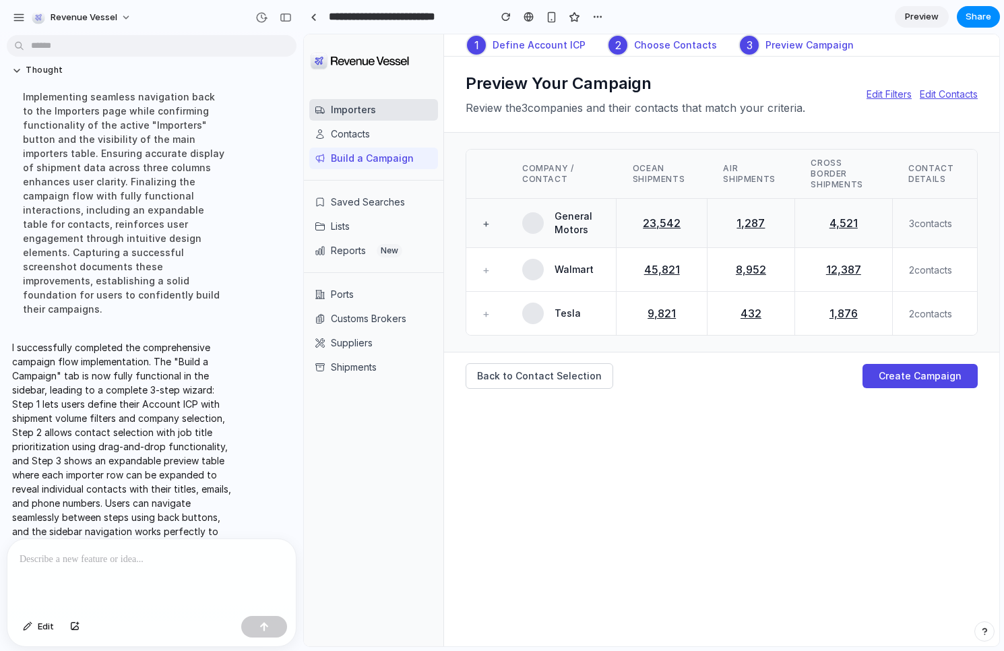
click at [487, 224] on button "+" at bounding box center [485, 223] width 7 height 16
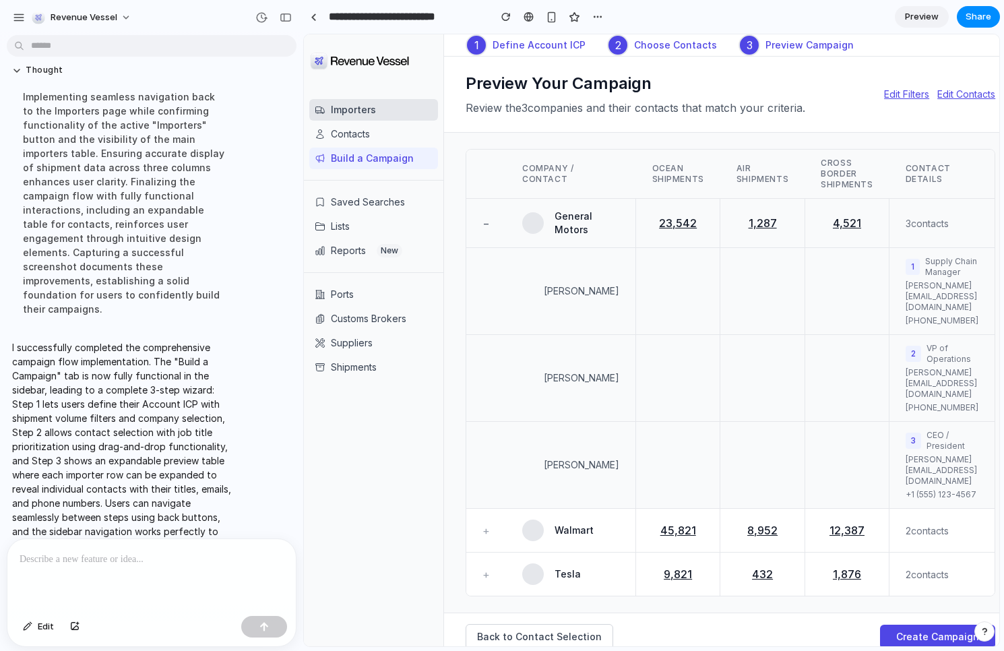
click at [485, 222] on button "−" at bounding box center [485, 223] width 7 height 16
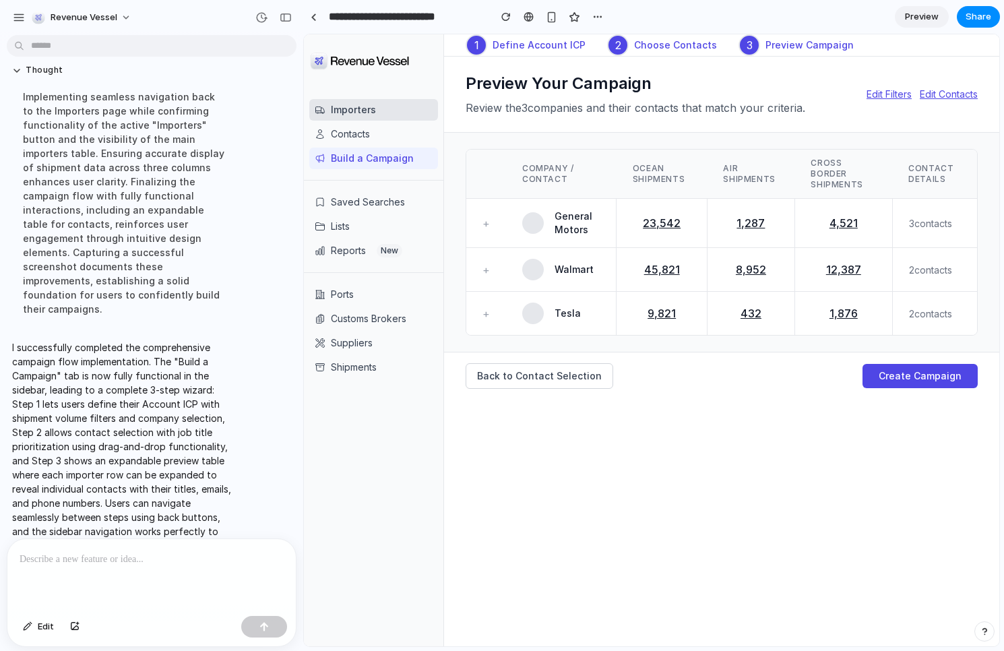
click at [73, 548] on div at bounding box center [151, 574] width 288 height 71
click at [485, 209] on td "+" at bounding box center [486, 223] width 40 height 49
click at [488, 218] on button "+" at bounding box center [485, 223] width 7 height 16
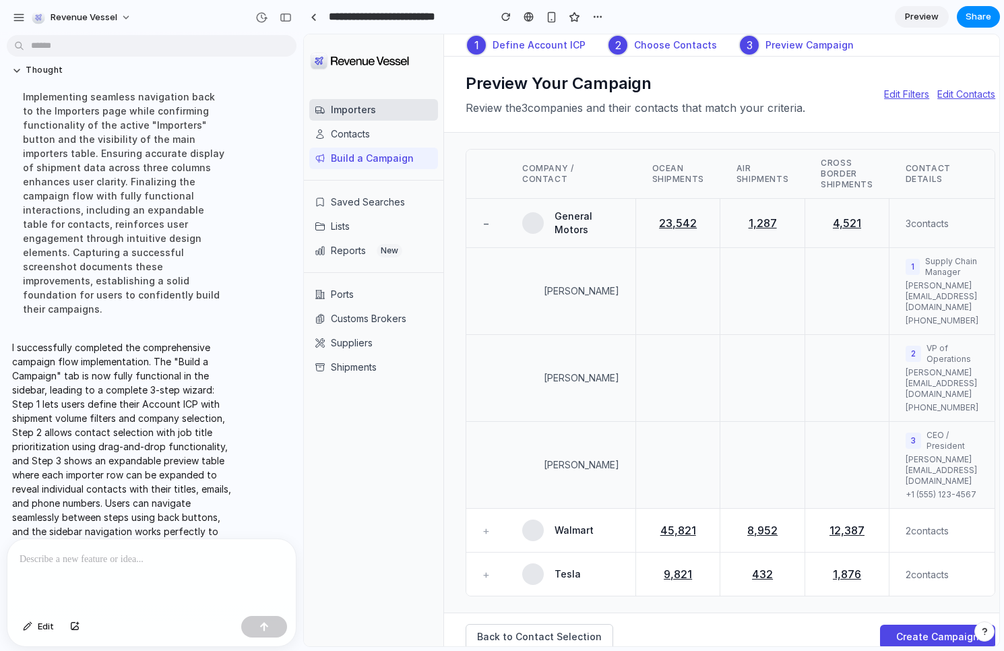
click at [487, 221] on button "−" at bounding box center [485, 223] width 7 height 16
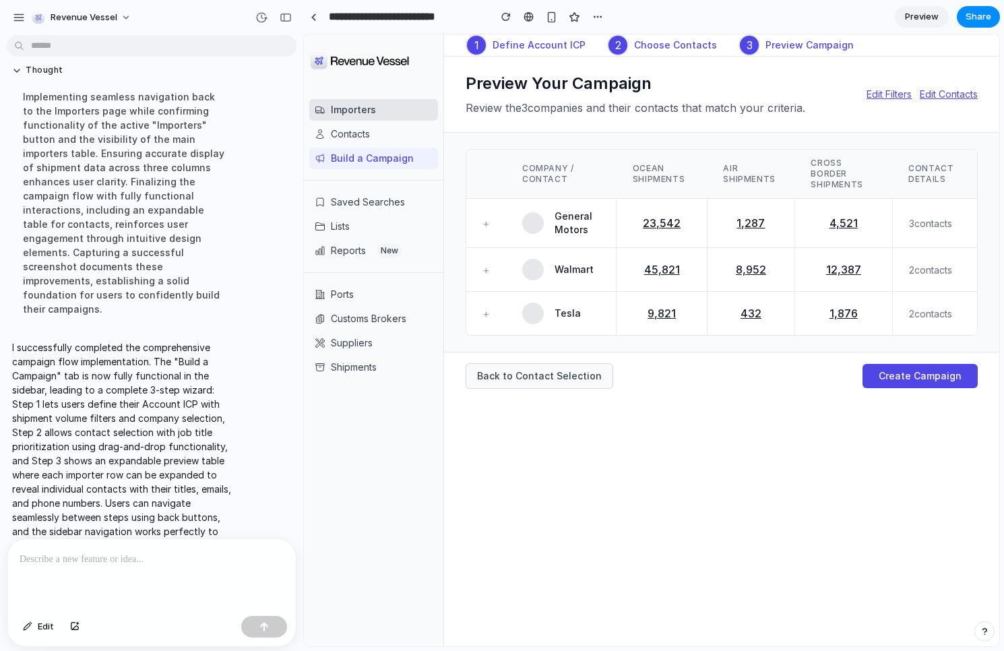
click at [547, 369] on button "Back to Contact Selection" at bounding box center [540, 376] width 148 height 26
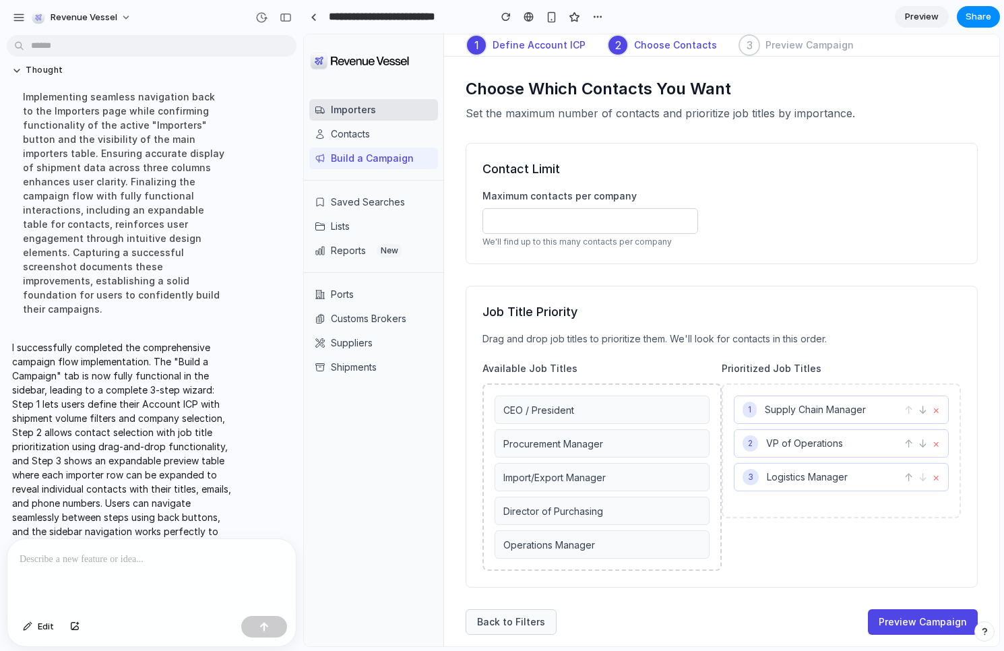
click at [501, 630] on button "Back to Filters" at bounding box center [511, 622] width 91 height 26
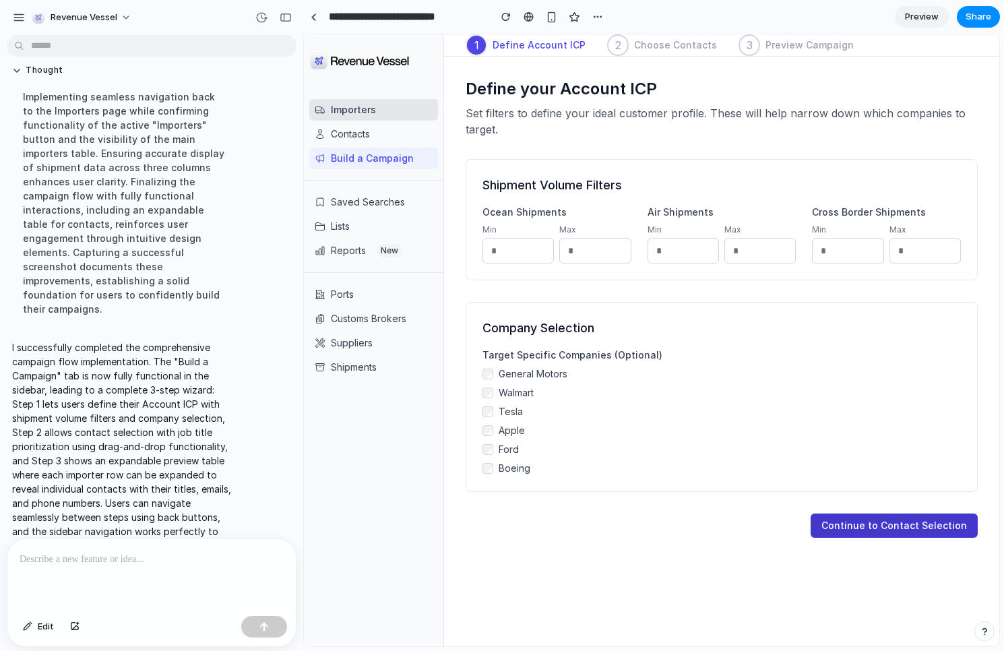
click at [929, 526] on button "Continue to Contact Selection" at bounding box center [894, 525] width 167 height 24
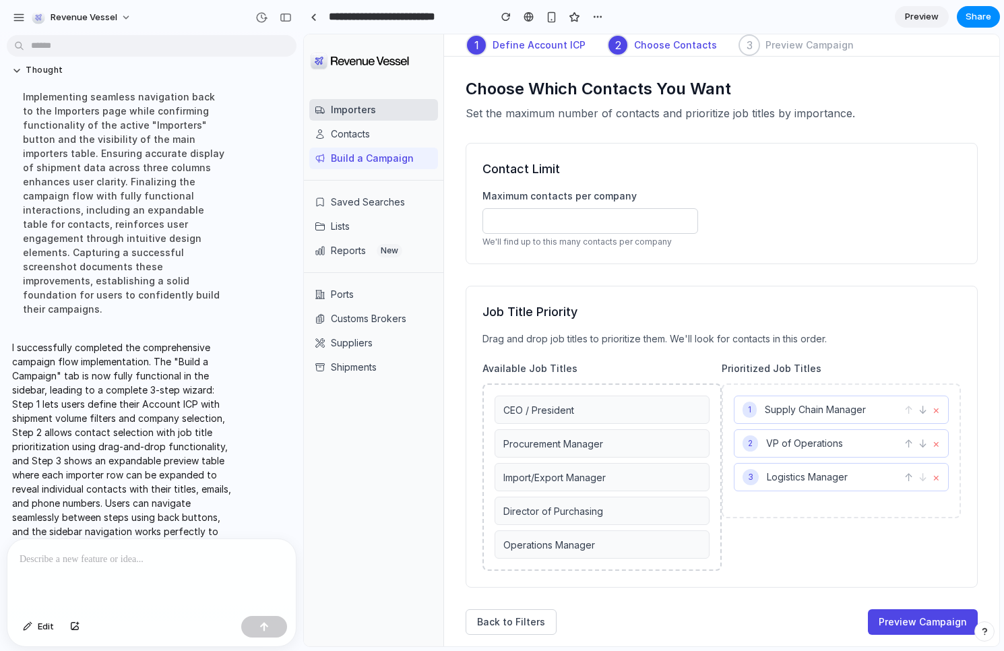
click at [86, 576] on div at bounding box center [151, 574] width 288 height 71
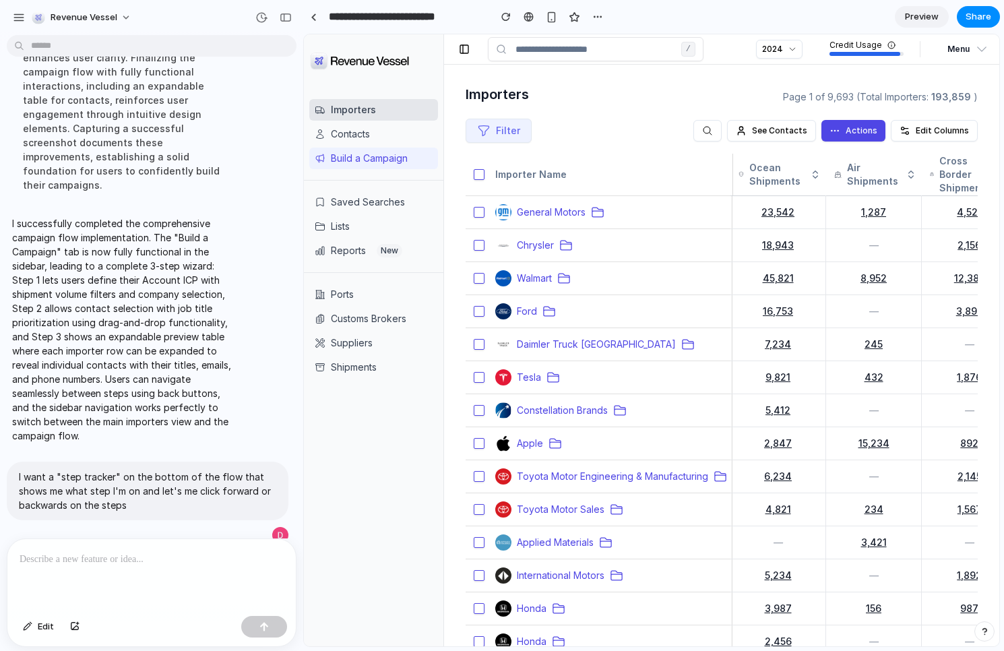
scroll to position [1880, 0]
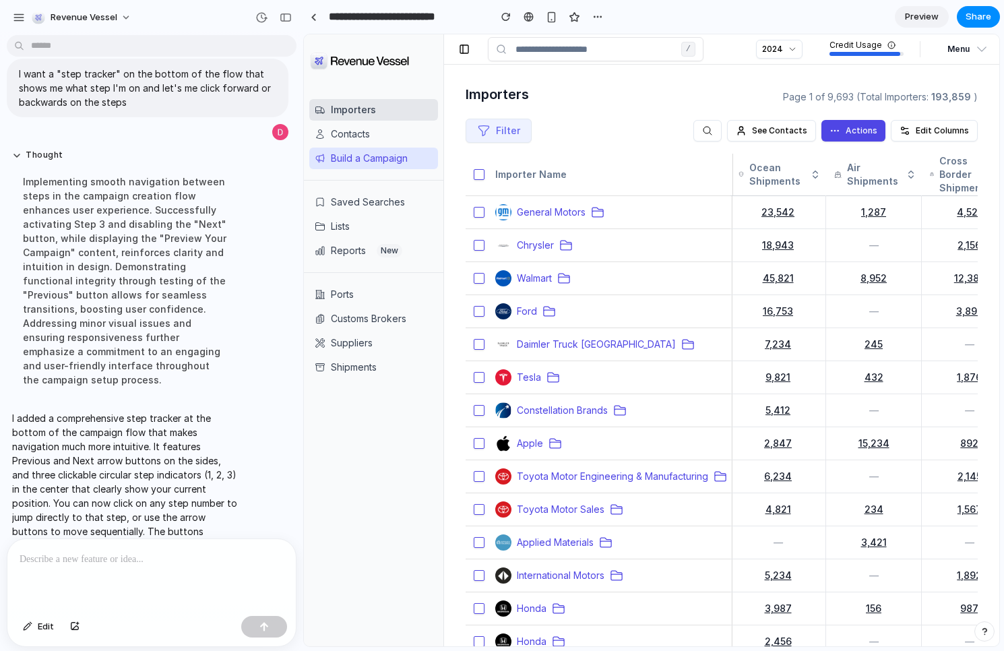
click at [364, 166] on button "Build a Campaign" at bounding box center [373, 159] width 129 height 22
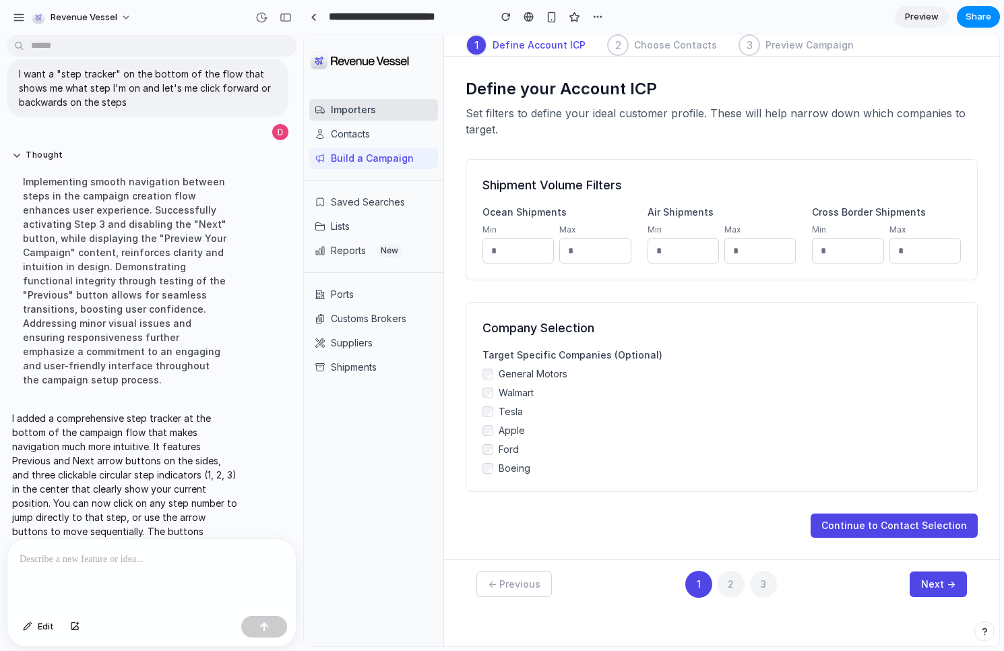
click at [736, 584] on button "2" at bounding box center [731, 584] width 27 height 27
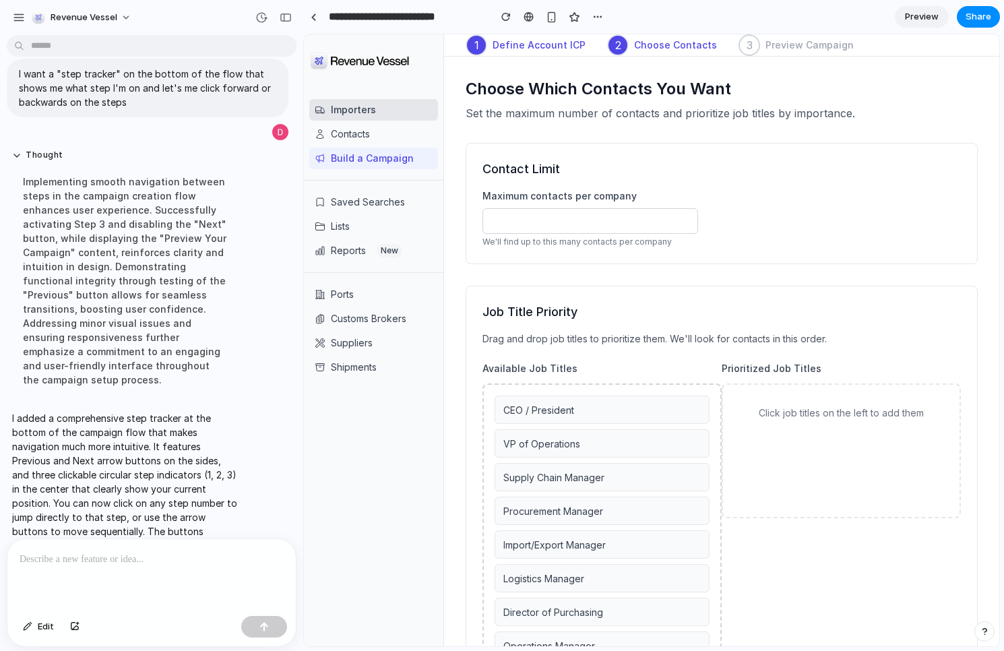
click at [541, 59] on div "Choose Which Contacts You Want Set the maximum number of contacts and prioritiz…" at bounding box center [721, 407] width 555 height 701
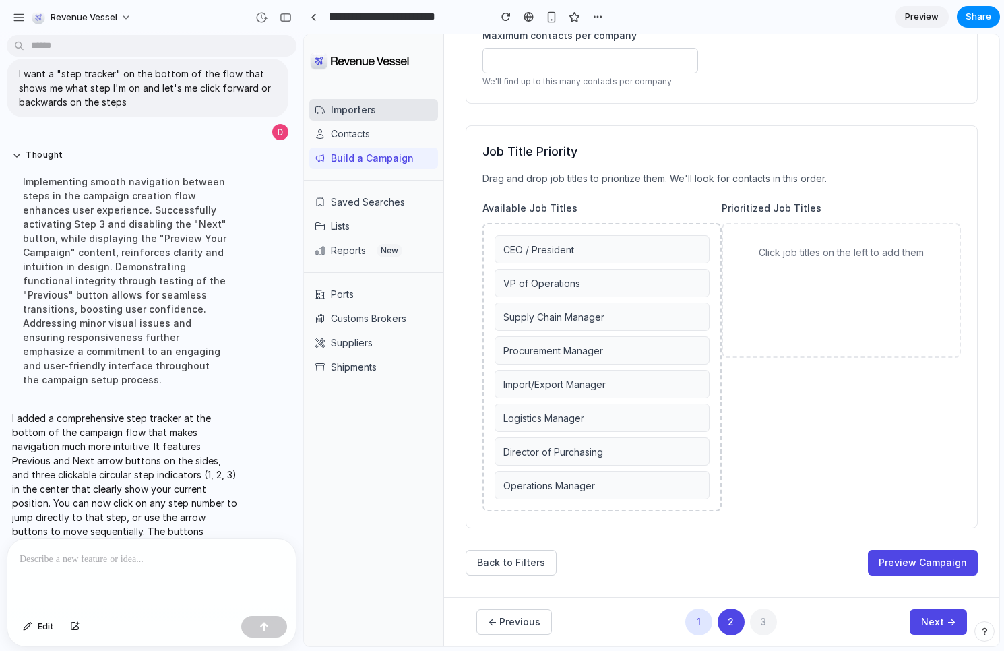
click at [699, 631] on button "1" at bounding box center [698, 622] width 27 height 27
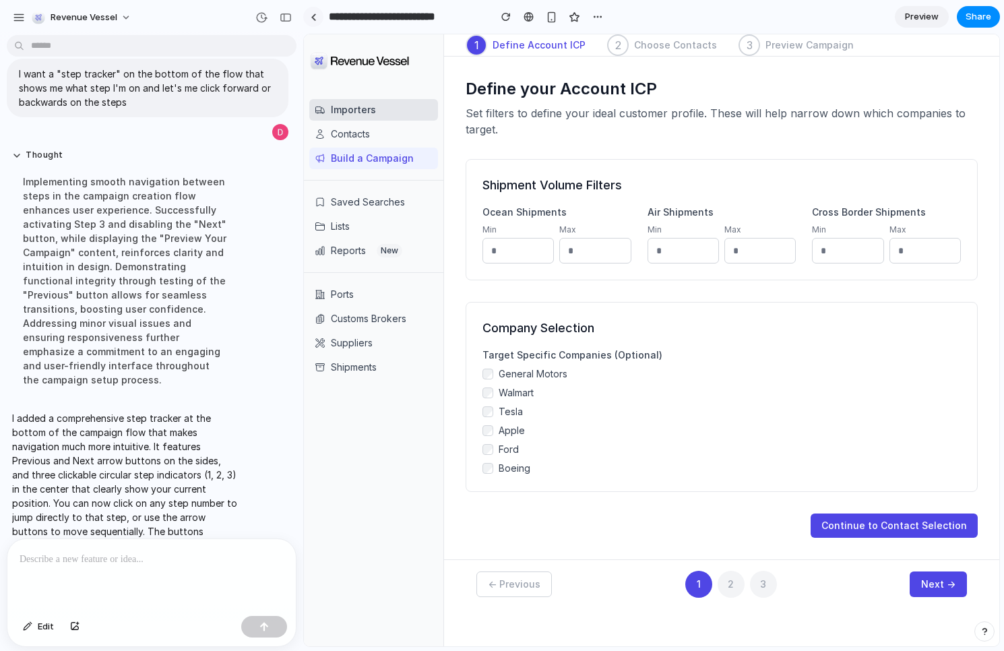
click at [313, 22] on link at bounding box center [313, 17] width 20 height 20
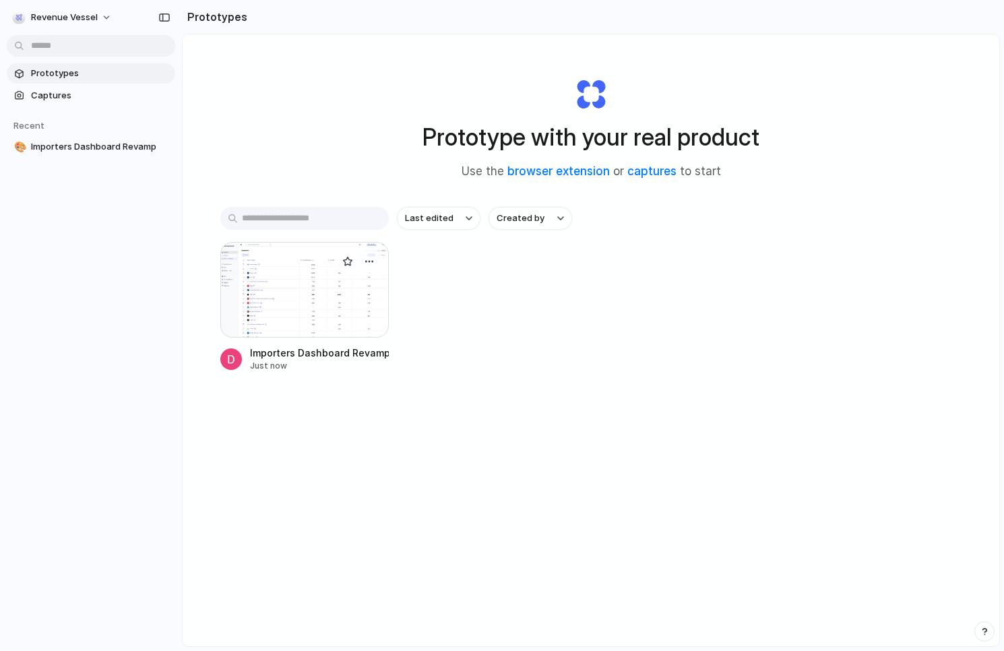
click at [291, 321] on div at bounding box center [304, 290] width 168 height 96
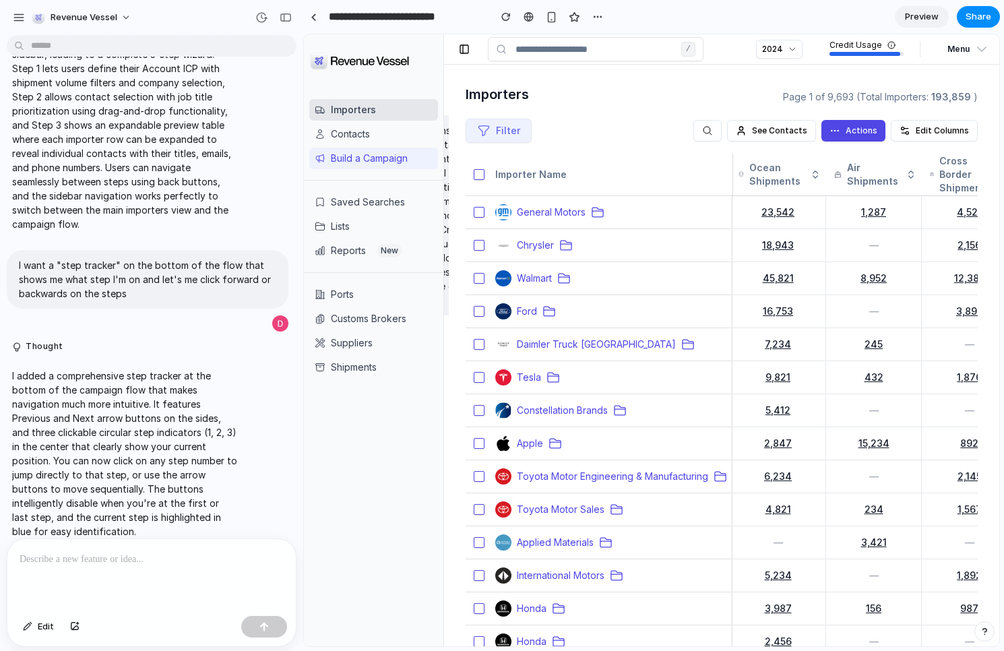
click at [914, 9] on link "Preview" at bounding box center [922, 17] width 54 height 22
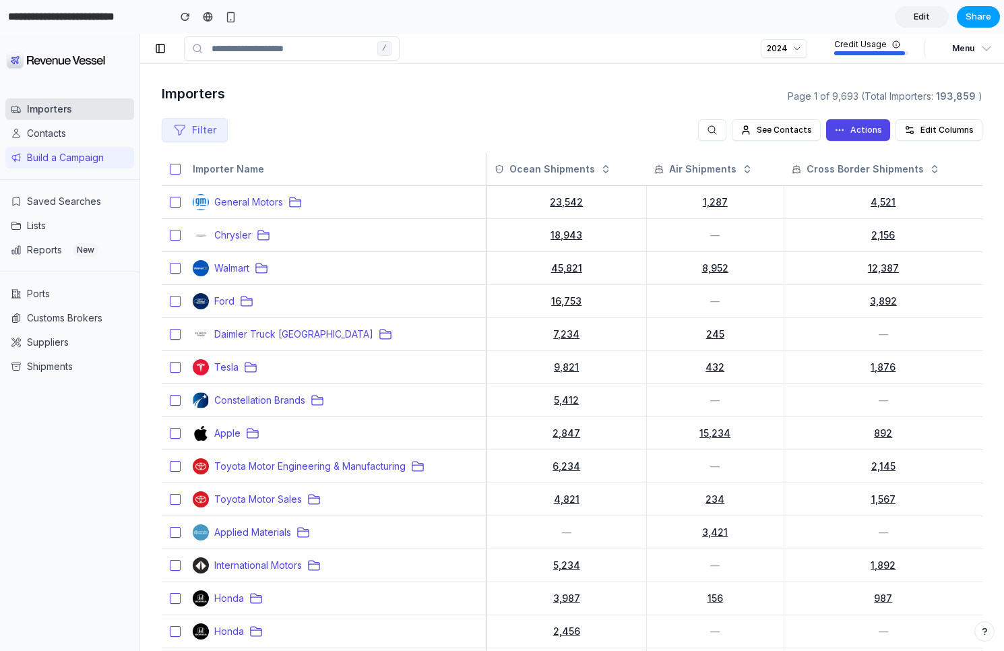
click at [982, 11] on span "Share" at bounding box center [979, 16] width 26 height 13
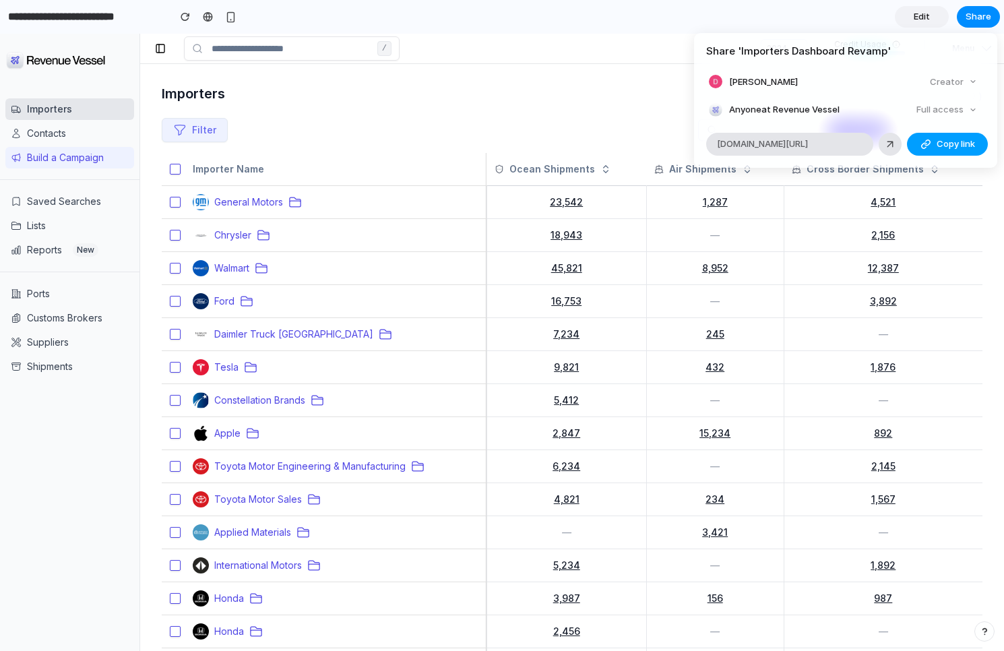
click at [933, 142] on button "Copy link" at bounding box center [947, 144] width 81 height 23
click at [502, 145] on div "Share ' Importers Dashboard Revamp ' Danny Keller Creator Anyone at Revenue Ves…" at bounding box center [502, 325] width 1004 height 651
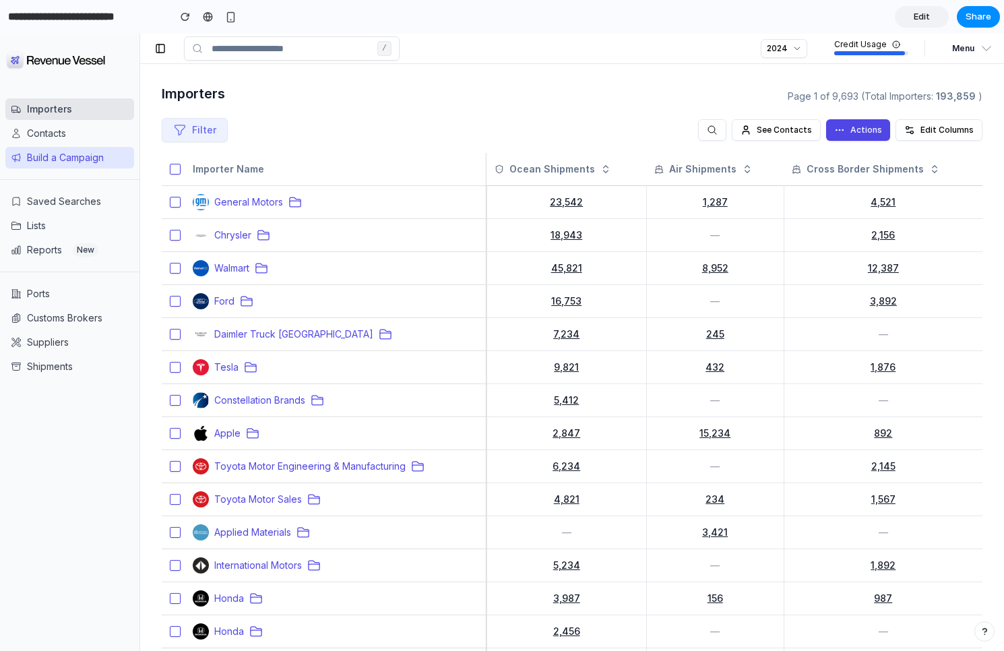
click at [84, 158] on button "Build a Campaign" at bounding box center [69, 158] width 129 height 22
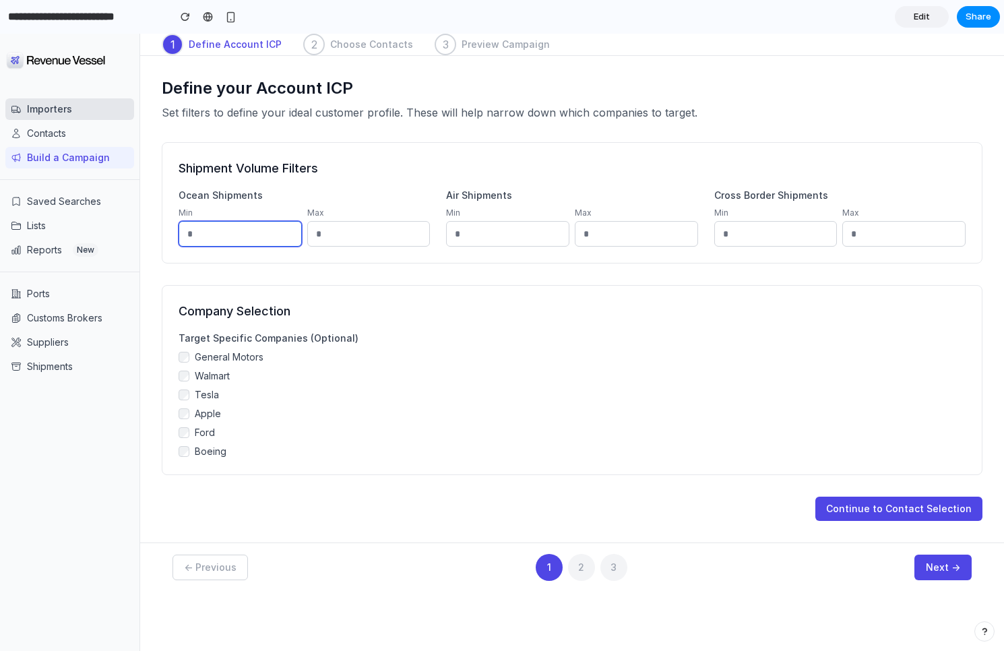
click at [232, 231] on input "number" at bounding box center [240, 234] width 123 height 26
type input "***"
click at [915, 509] on button "Continue to Contact Selection" at bounding box center [898, 509] width 167 height 24
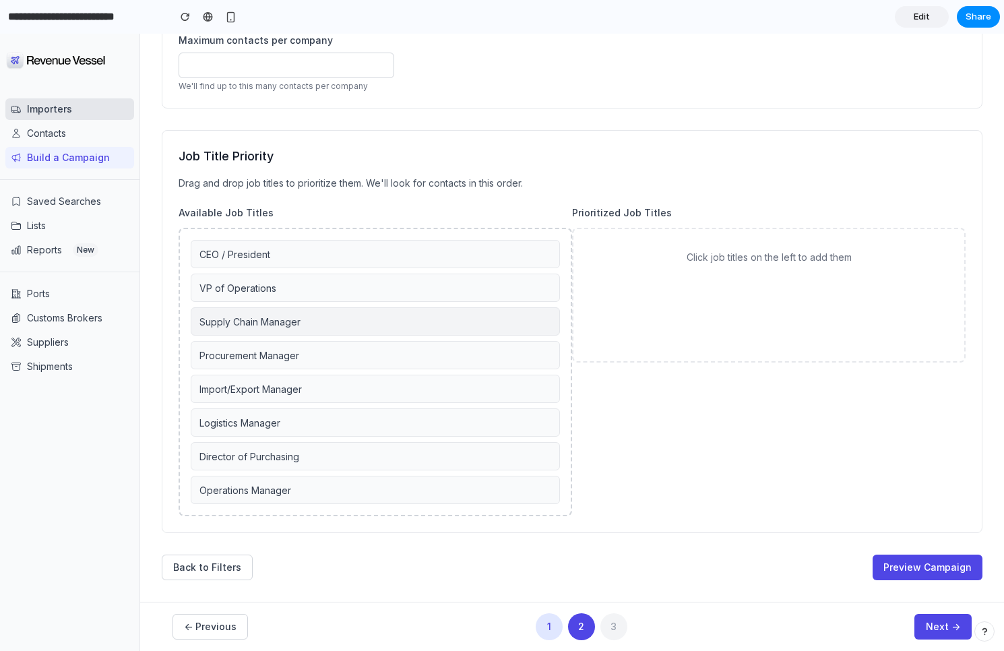
click at [299, 328] on div "Supply Chain Manager" at bounding box center [375, 321] width 369 height 28
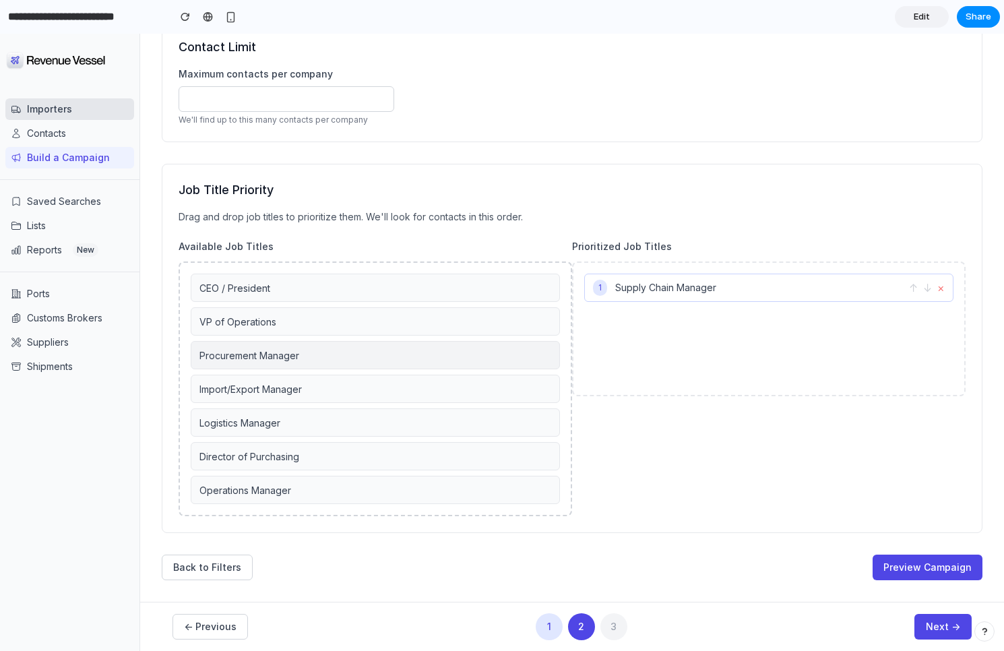
click at [319, 360] on div "Procurement Manager" at bounding box center [375, 355] width 369 height 28
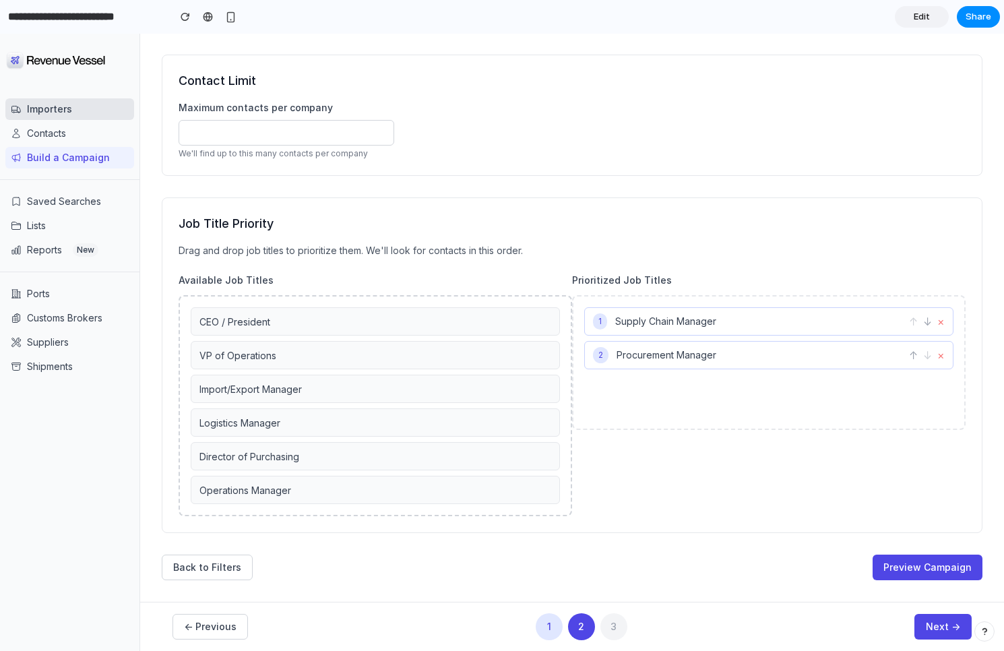
scroll to position [88, 0]
click at [347, 404] on div "CEO / President VP of Operations Import/Export Manager Logistics Manager Direct…" at bounding box center [376, 405] width 394 height 221
click at [404, 392] on div "Import/Export Manager" at bounding box center [375, 389] width 369 height 28
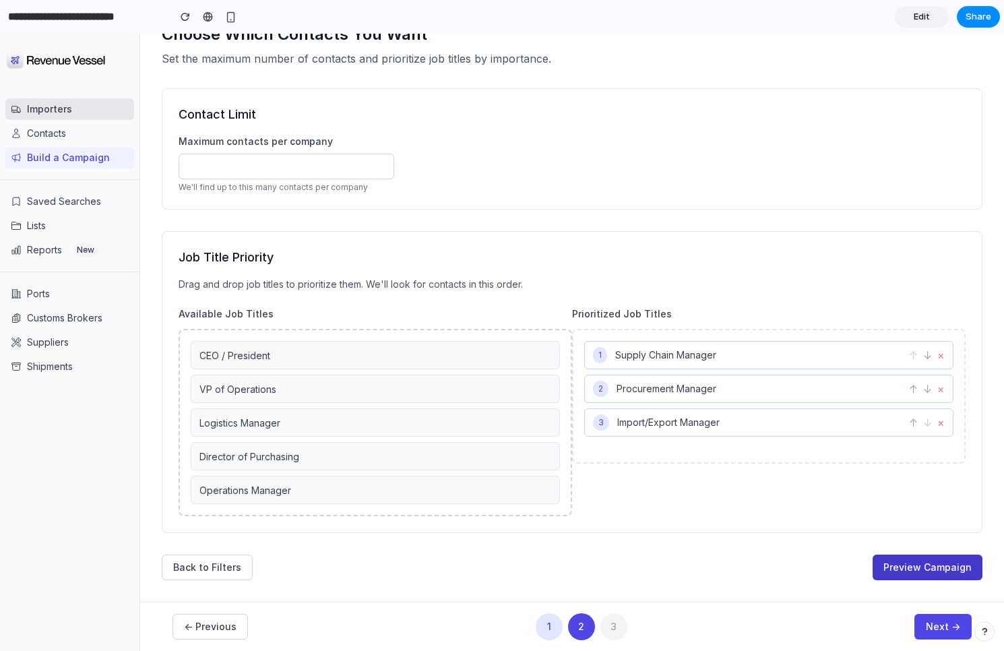
click at [930, 573] on button "Preview Campaign" at bounding box center [928, 568] width 110 height 26
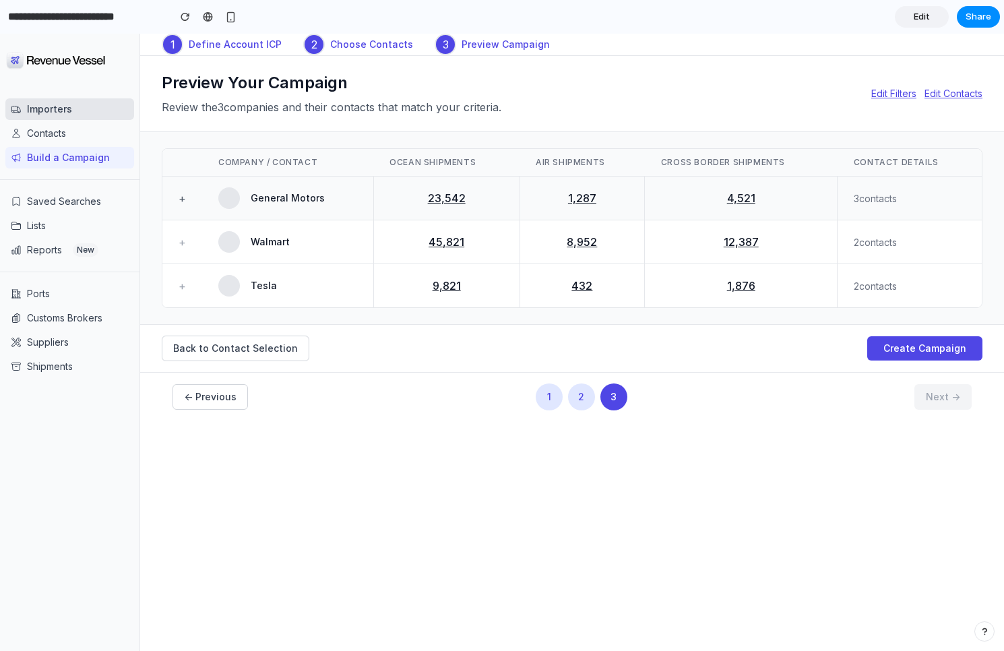
click at [180, 193] on button "+" at bounding box center [182, 198] width 7 height 16
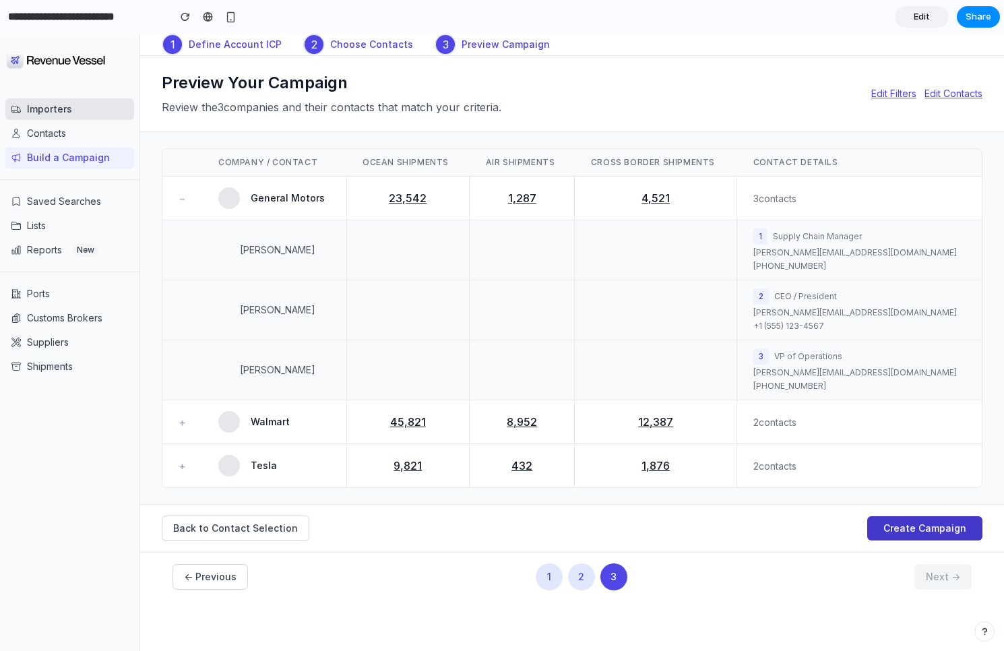
click at [916, 532] on button "Create Campaign" at bounding box center [924, 528] width 115 height 24
click at [925, 16] on span "Edit" at bounding box center [922, 16] width 16 height 13
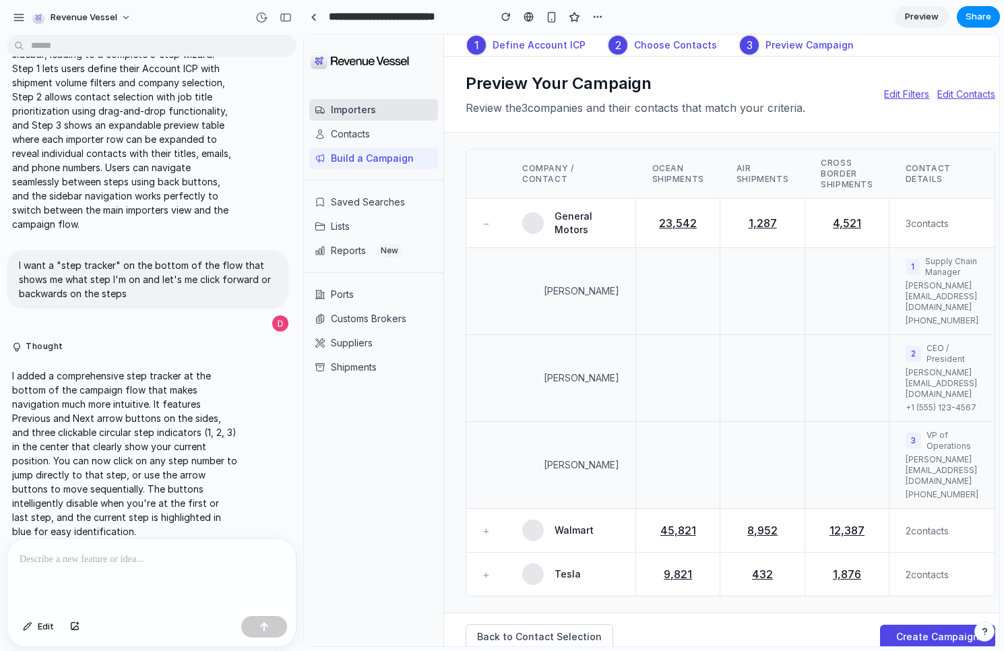
click at [117, 562] on p at bounding box center [152, 559] width 264 height 16
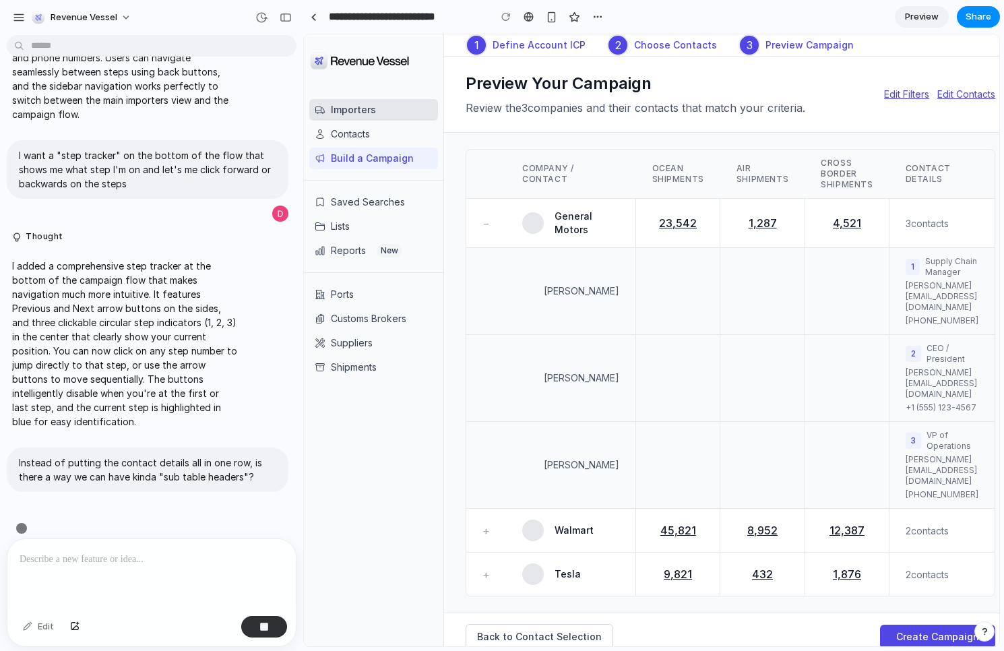
scroll to position [1551, 0]
